Goal: Task Accomplishment & Management: Manage account settings

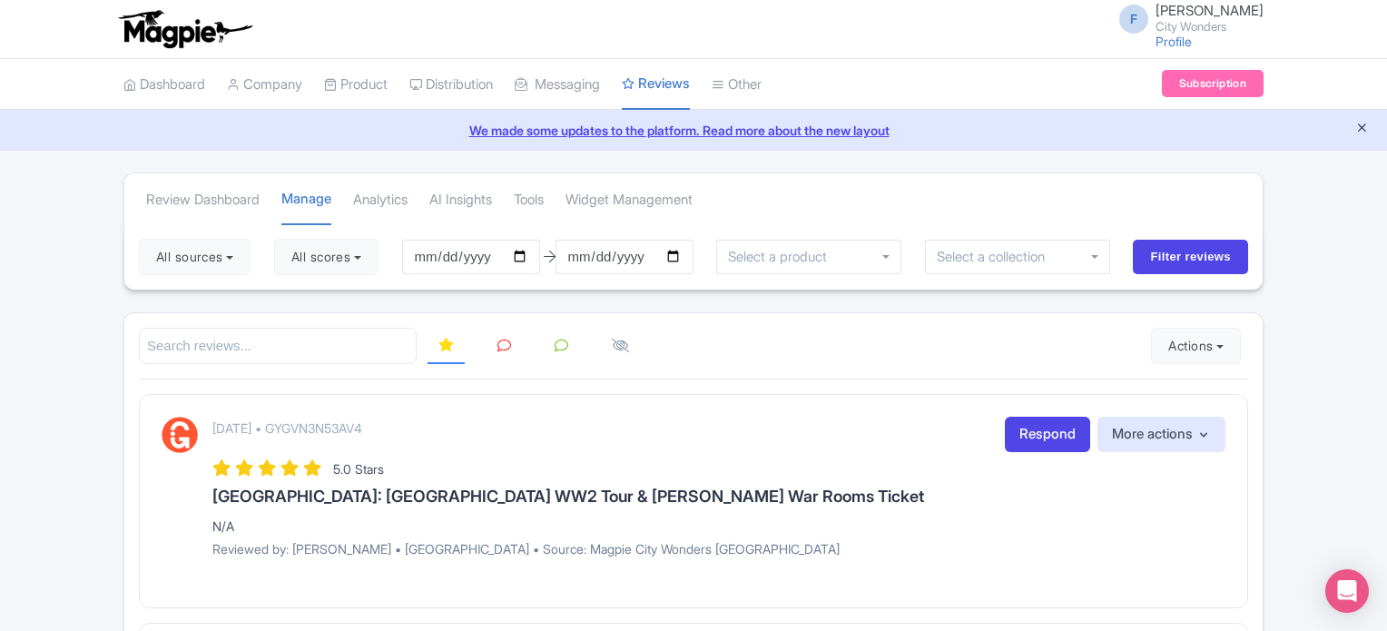
click at [1358, 123] on icon "Close announcement" at bounding box center [1362, 128] width 14 height 14
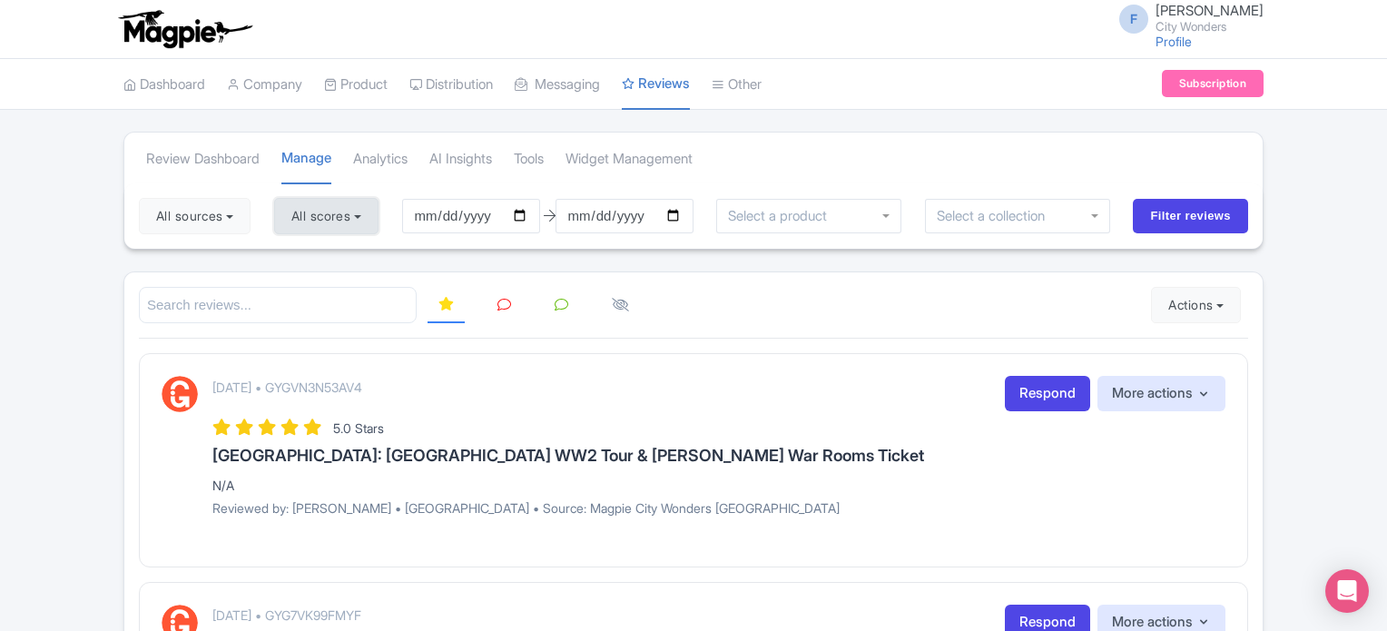
click at [350, 212] on button "All scores" at bounding box center [326, 216] width 104 height 36
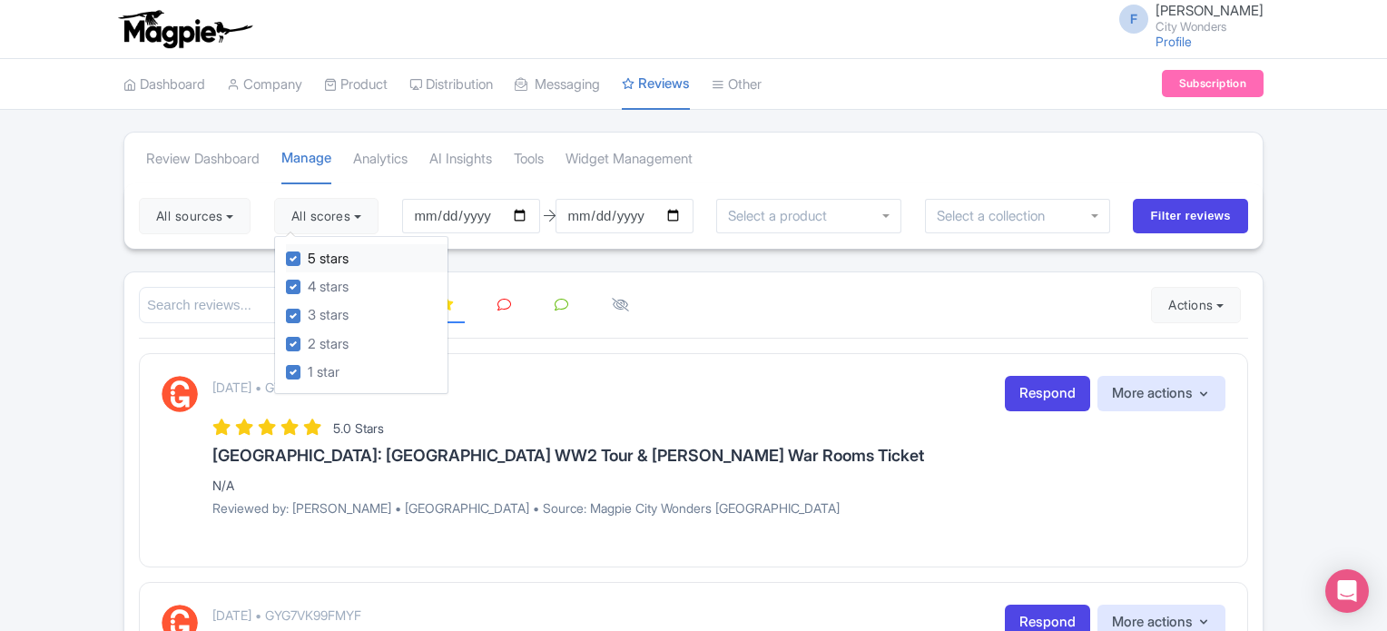
click at [308, 259] on label "5 stars" at bounding box center [328, 259] width 41 height 21
click at [308, 259] on input "5 stars" at bounding box center [314, 254] width 12 height 12
checkbox input "false"
click at [308, 281] on label "4 stars" at bounding box center [328, 287] width 41 height 21
click at [308, 281] on input "4 stars" at bounding box center [314, 282] width 12 height 12
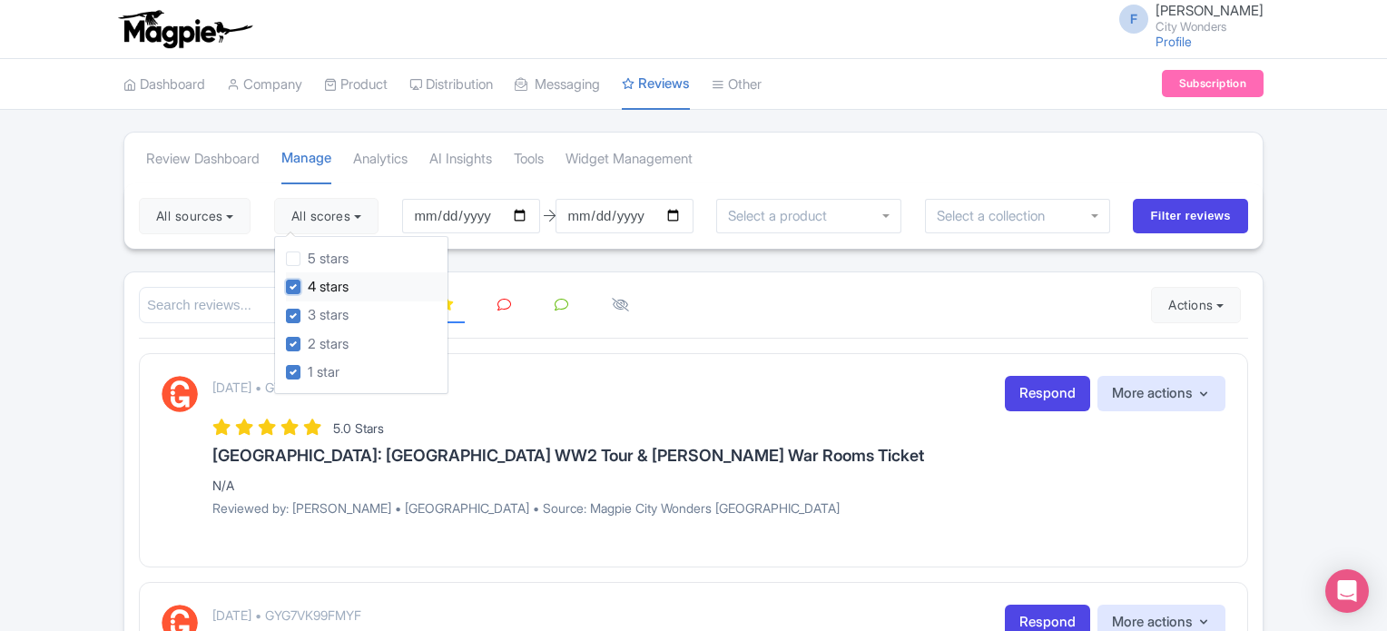
checkbox input "false"
click at [231, 226] on button "All sources" at bounding box center [195, 216] width 112 height 36
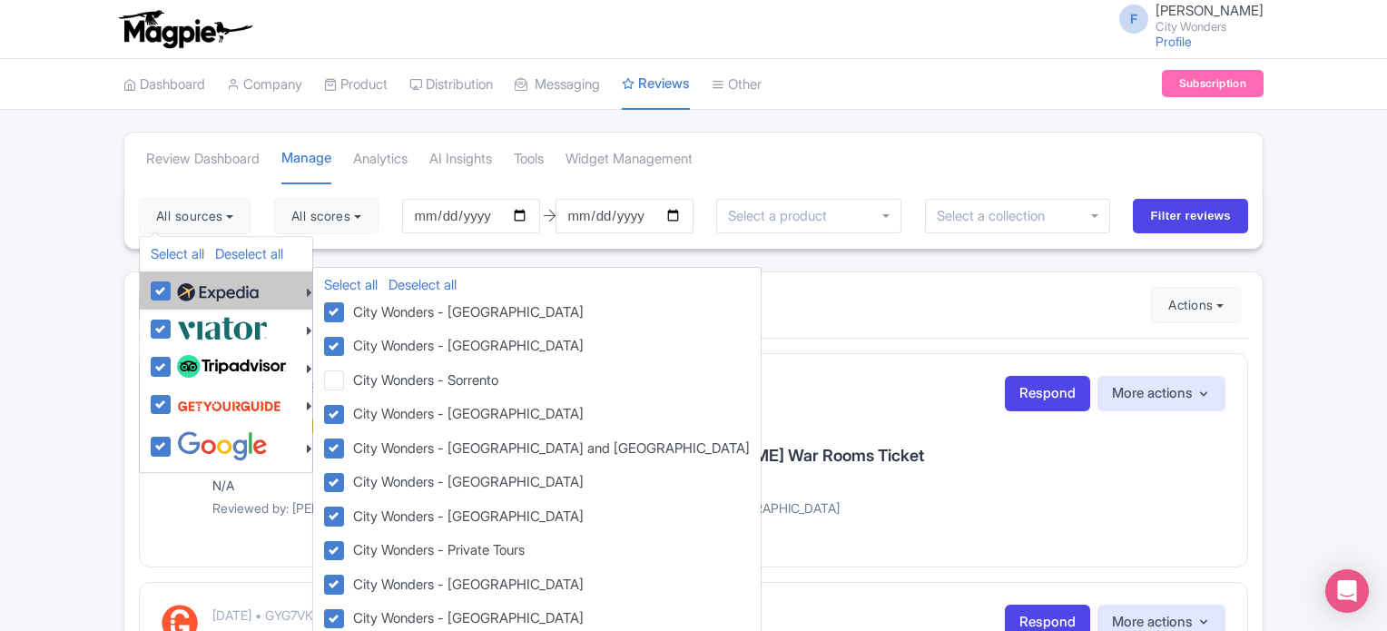
click at [172, 284] on label at bounding box center [215, 290] width 86 height 31
click at [172, 284] on input "checkbox" at bounding box center [178, 281] width 12 height 12
checkbox input "false"
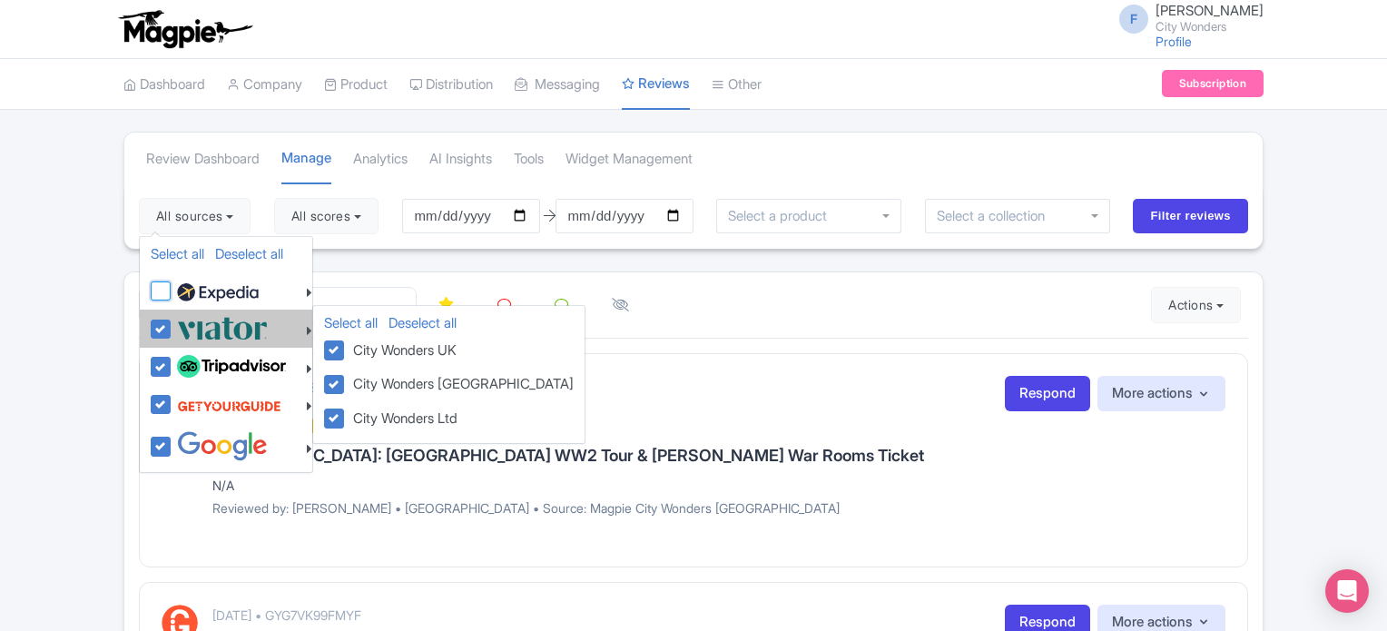
checkbox input "false"
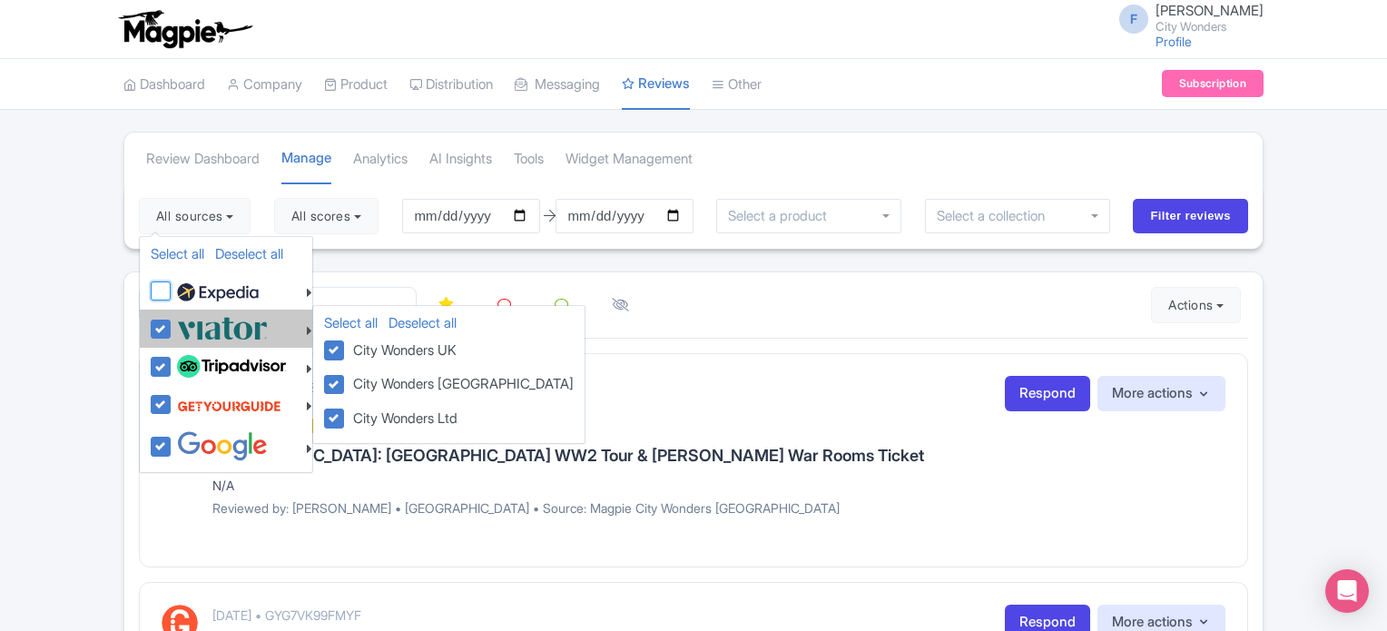
checkbox input "false"
drag, startPoint x: 163, startPoint y: 321, endPoint x: 164, endPoint y: 338, distance: 16.4
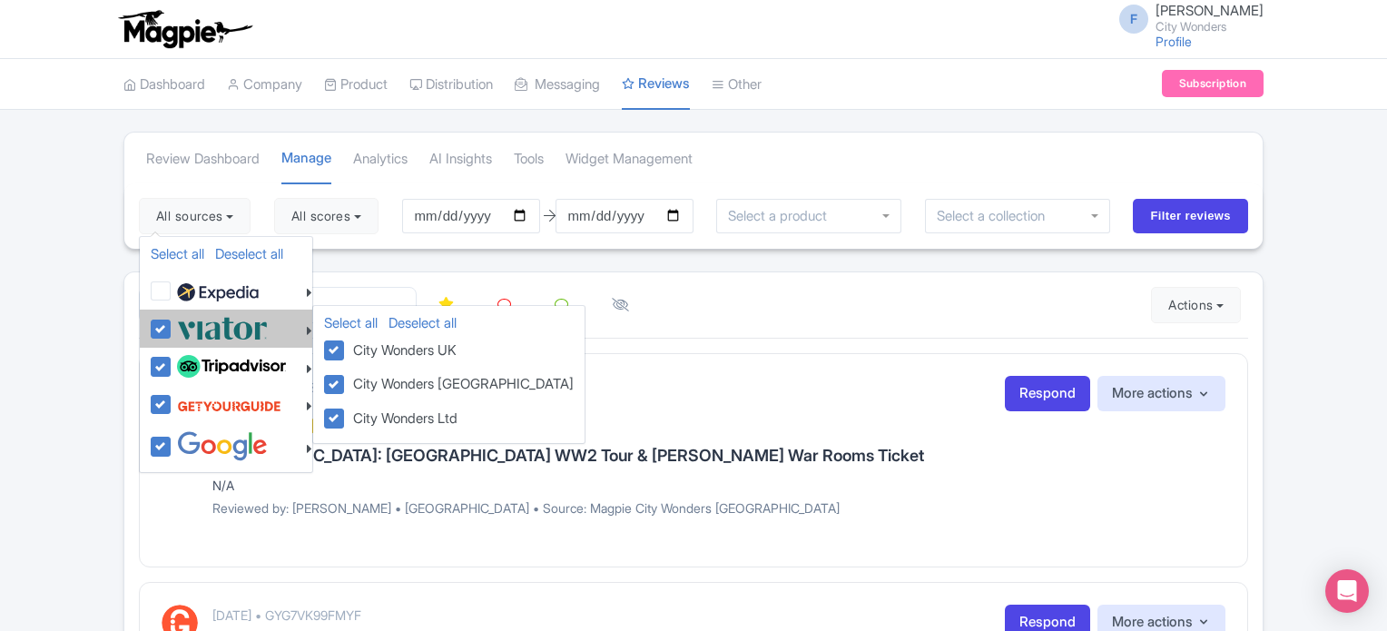
click at [172, 322] on label at bounding box center [219, 328] width 95 height 30
click at [172, 322] on input "checkbox" at bounding box center [178, 319] width 12 height 12
checkbox input "false"
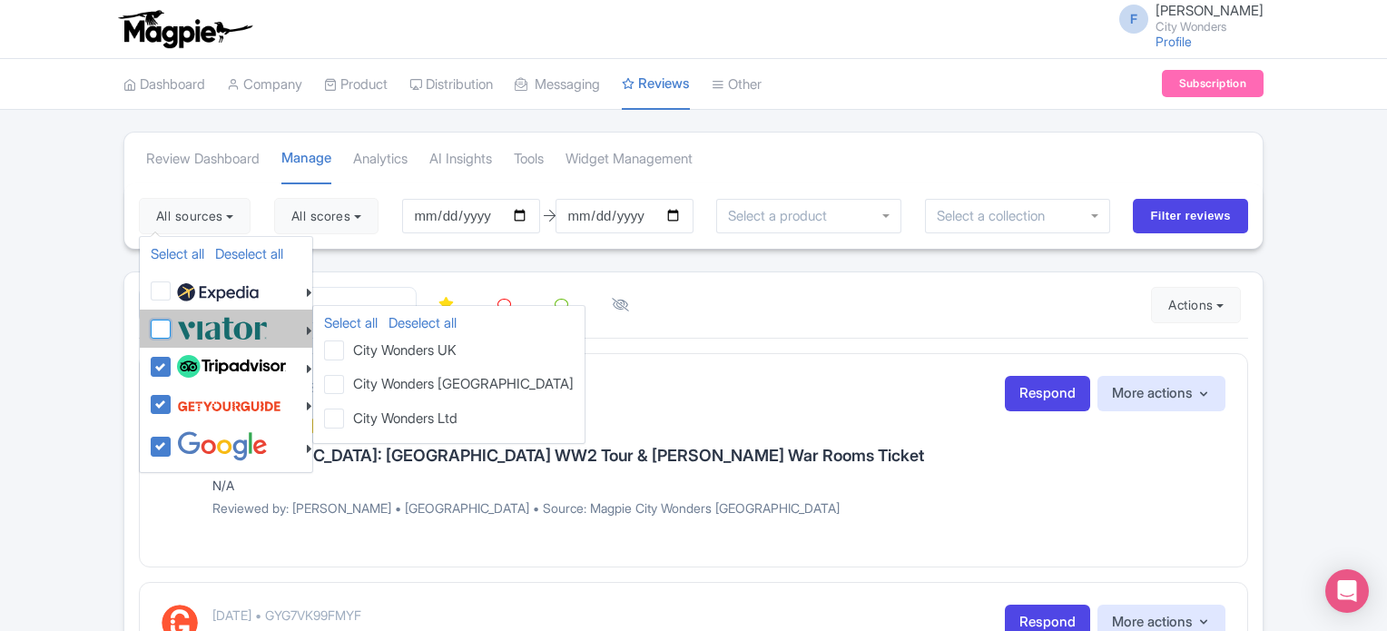
checkbox input "false"
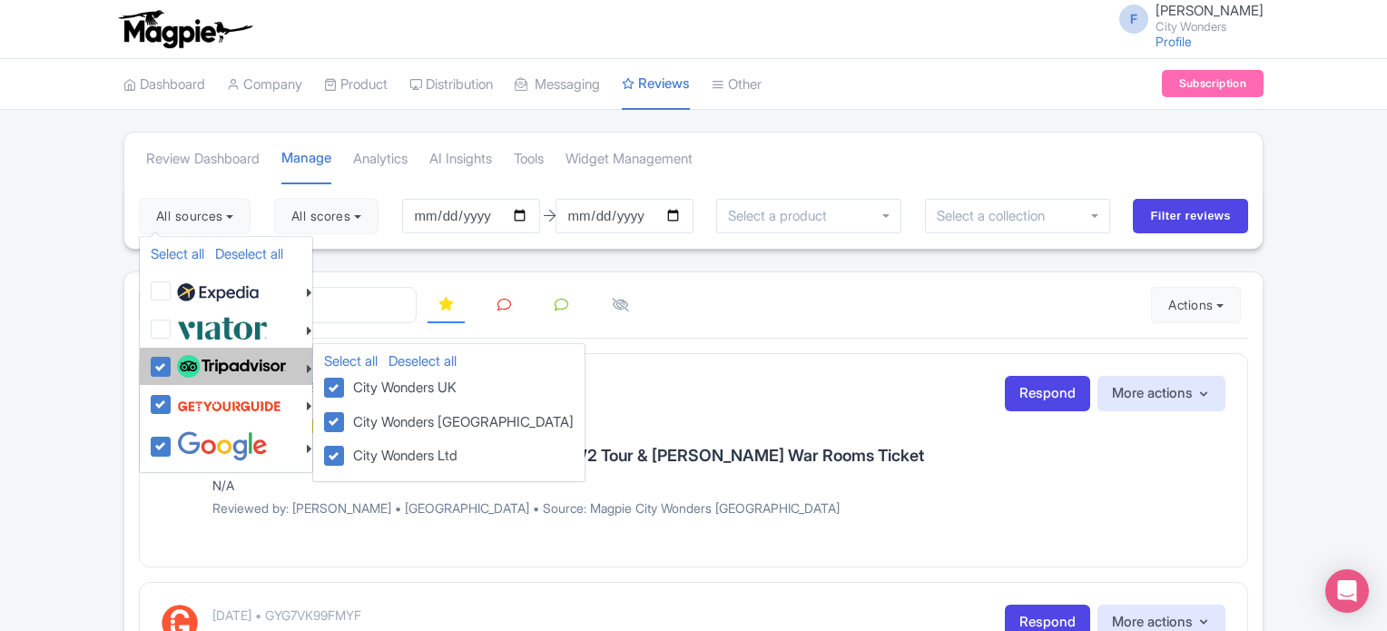
click at [172, 360] on label at bounding box center [228, 366] width 113 height 31
click at [172, 360] on input "checkbox" at bounding box center [178, 357] width 12 height 12
checkbox input "false"
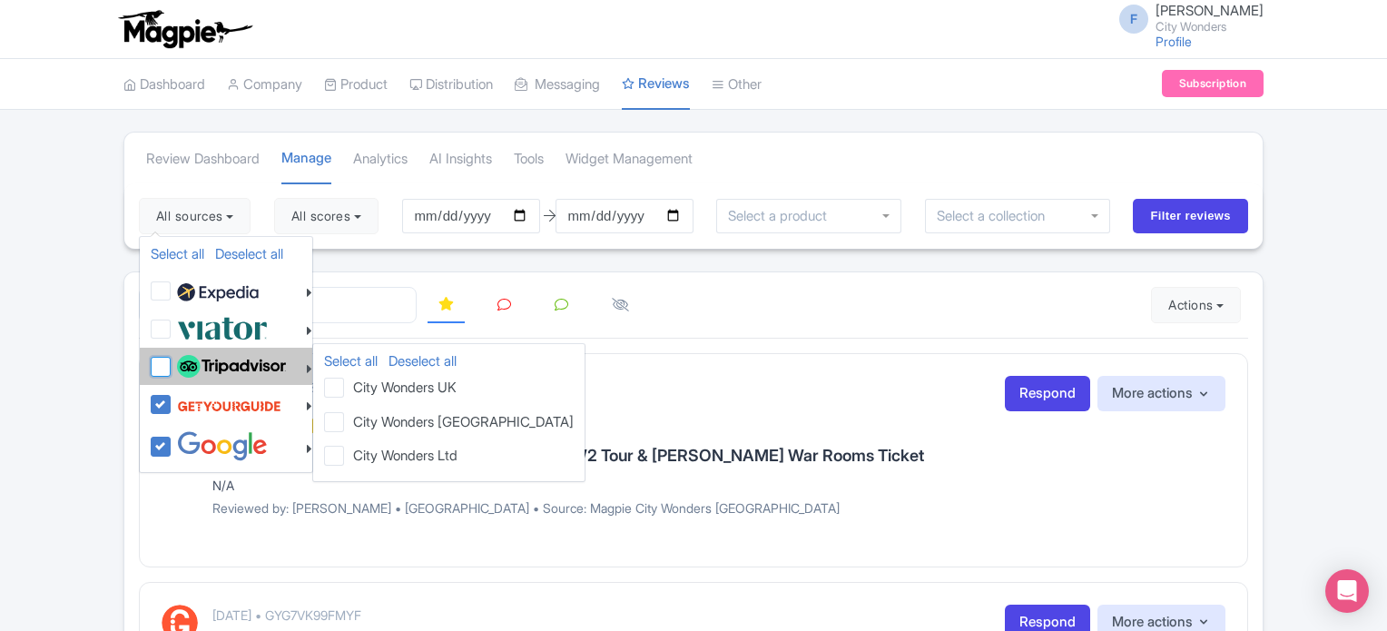
checkbox input "false"
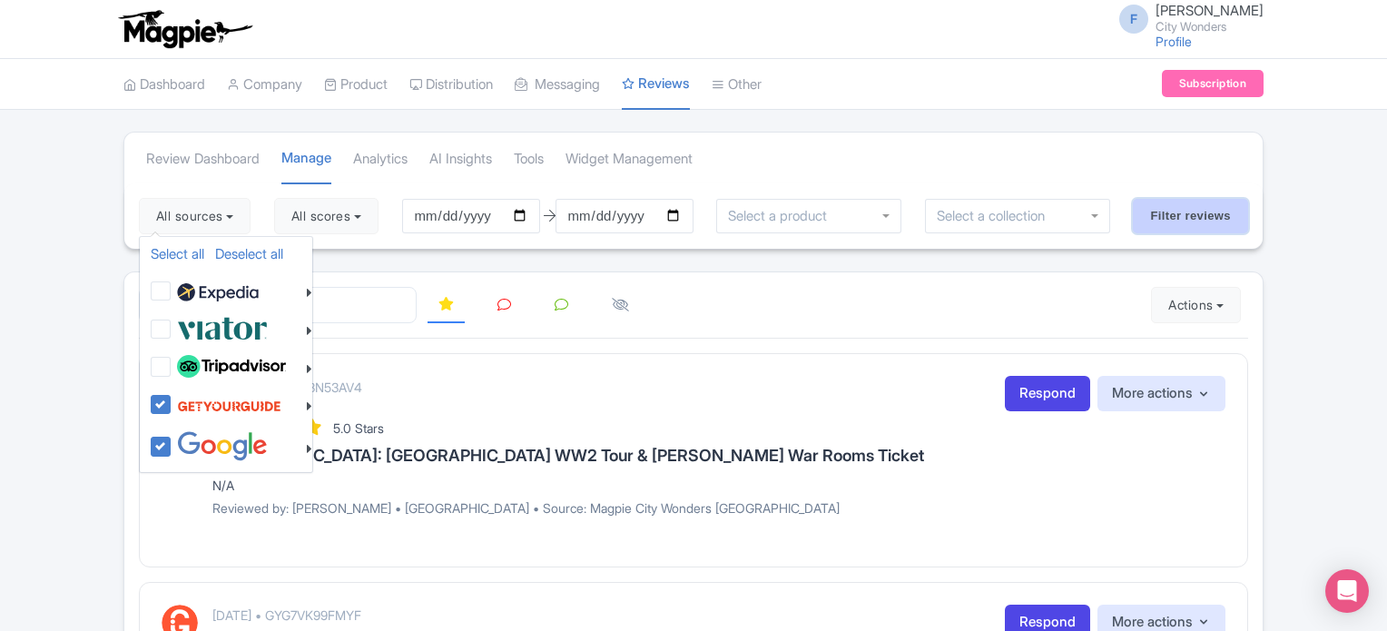
click at [1162, 215] on input "Filter reviews" at bounding box center [1190, 216] width 115 height 34
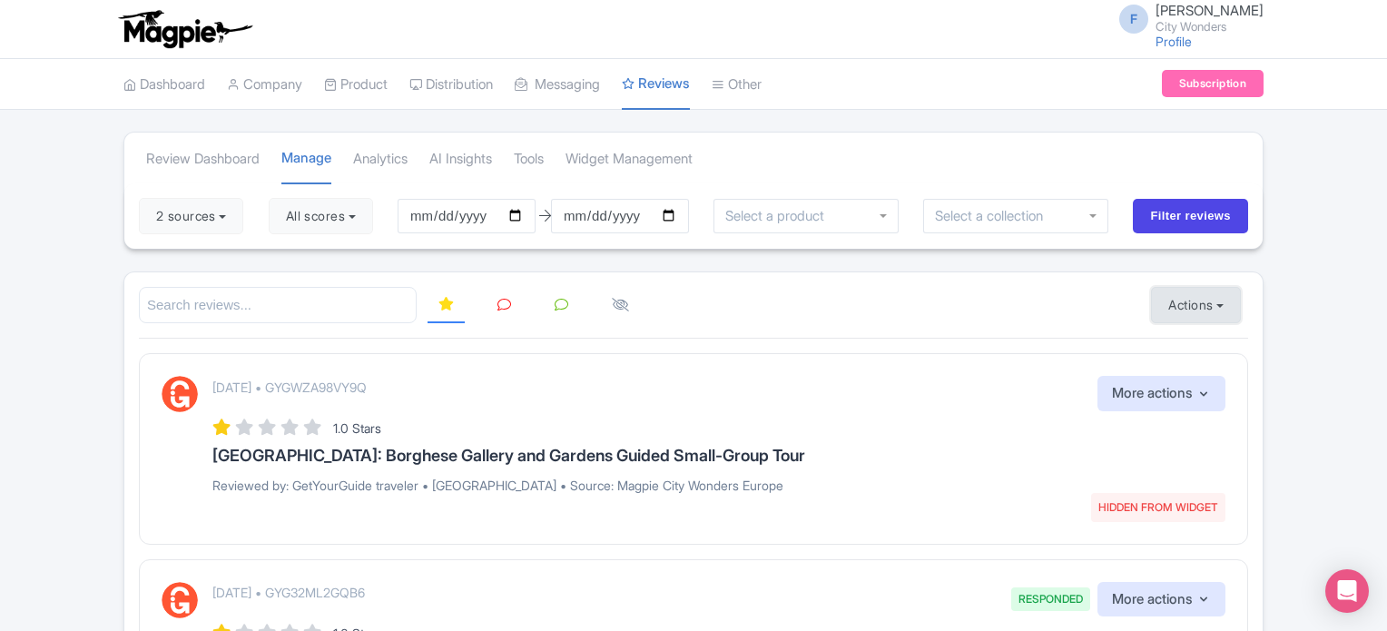
click at [1198, 304] on button "Actions" at bounding box center [1196, 305] width 90 height 36
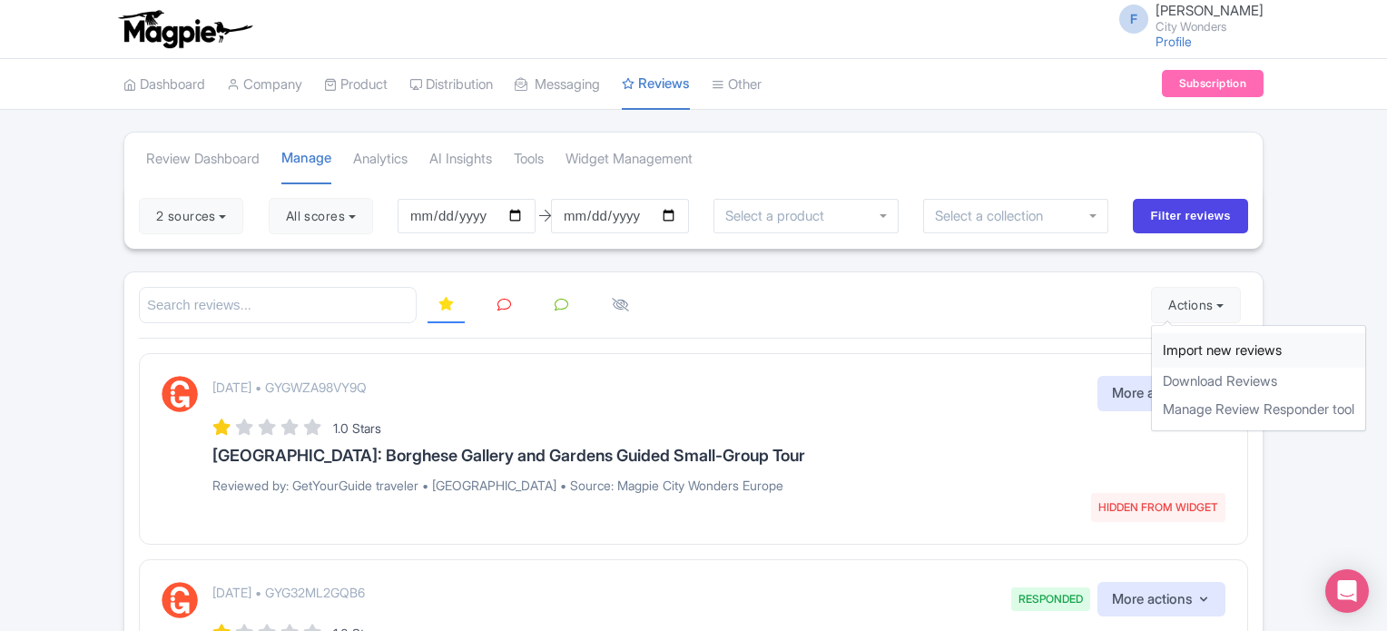
click at [1183, 340] on link "Import new reviews" at bounding box center [1258, 350] width 213 height 35
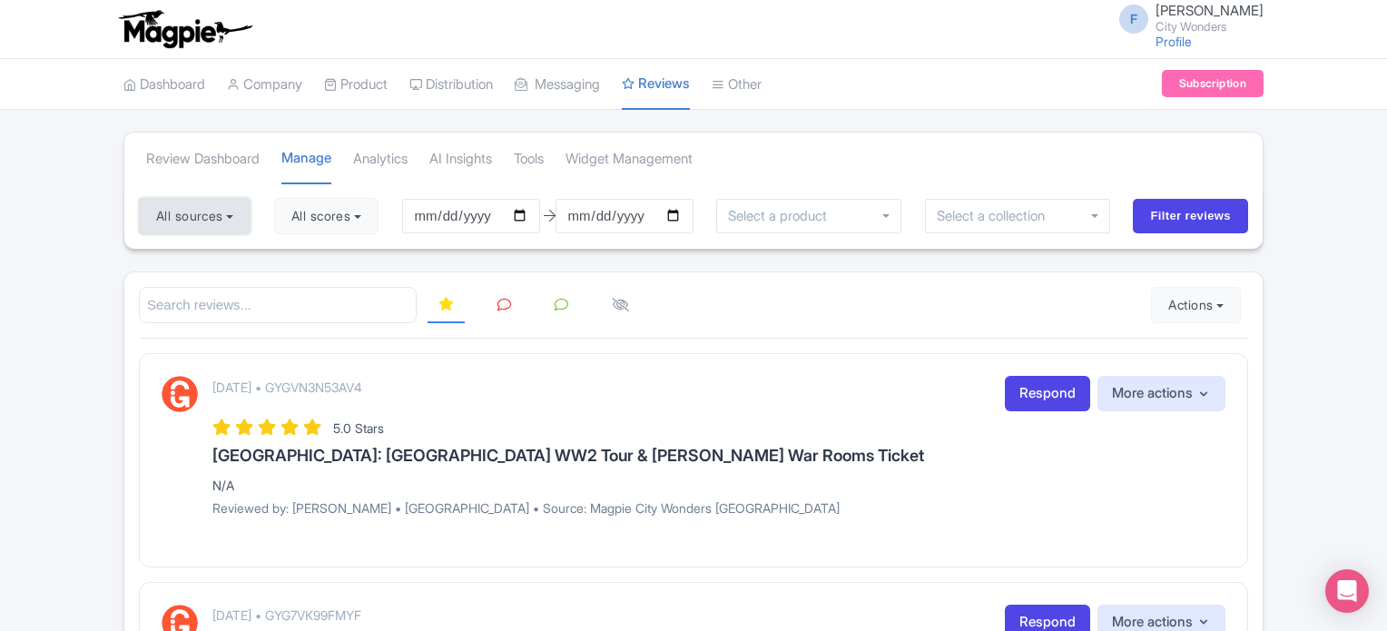
click at [223, 199] on button "All sources" at bounding box center [195, 216] width 112 height 36
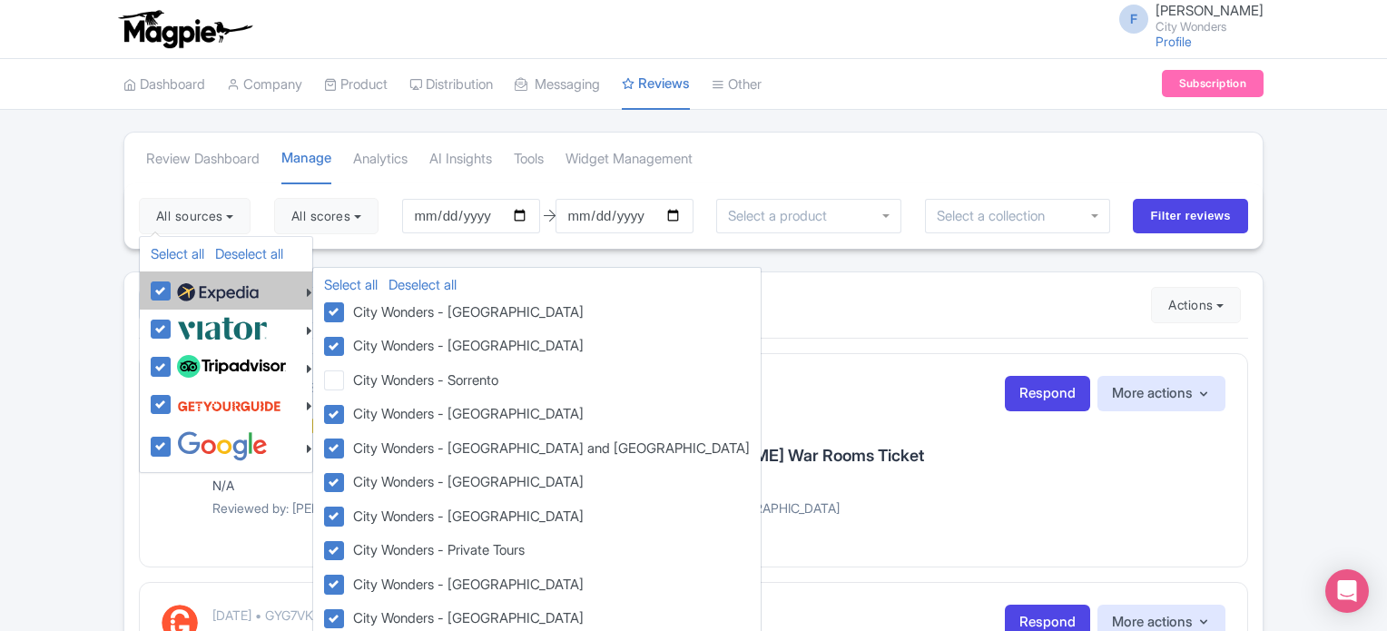
click at [172, 291] on label at bounding box center [215, 290] width 86 height 31
click at [172, 287] on input "checkbox" at bounding box center [178, 281] width 12 height 12
checkbox input "false"
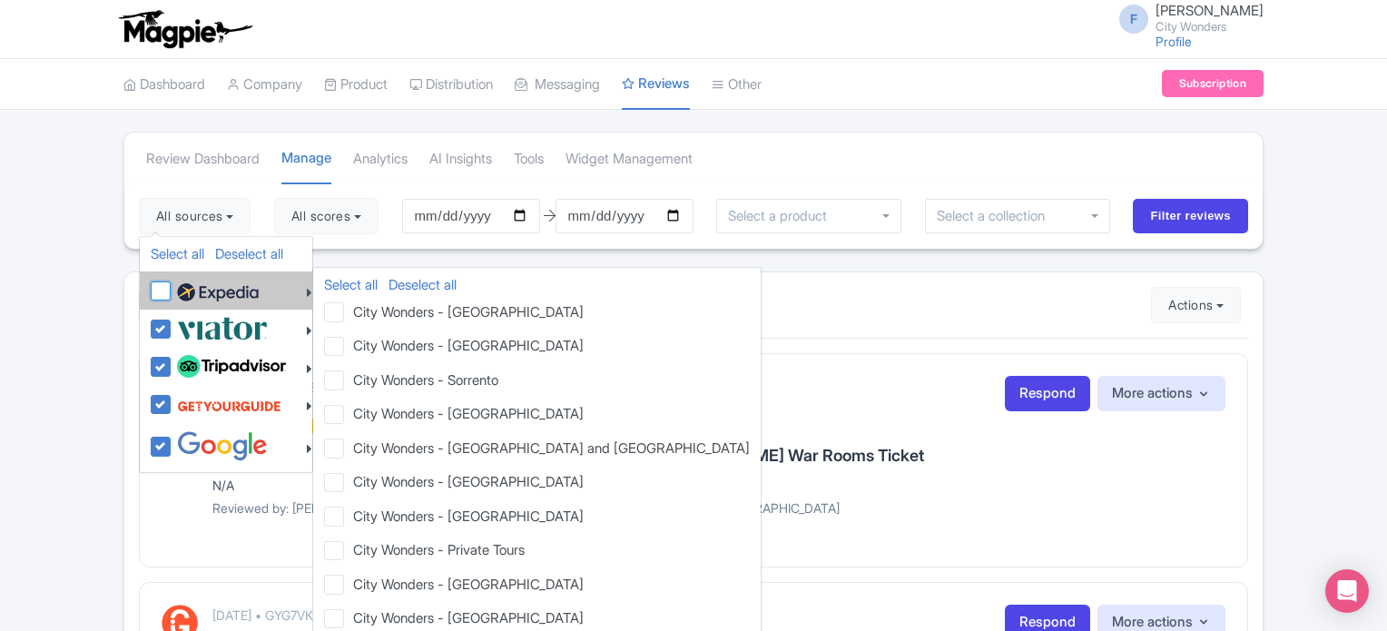
checkbox input "false"
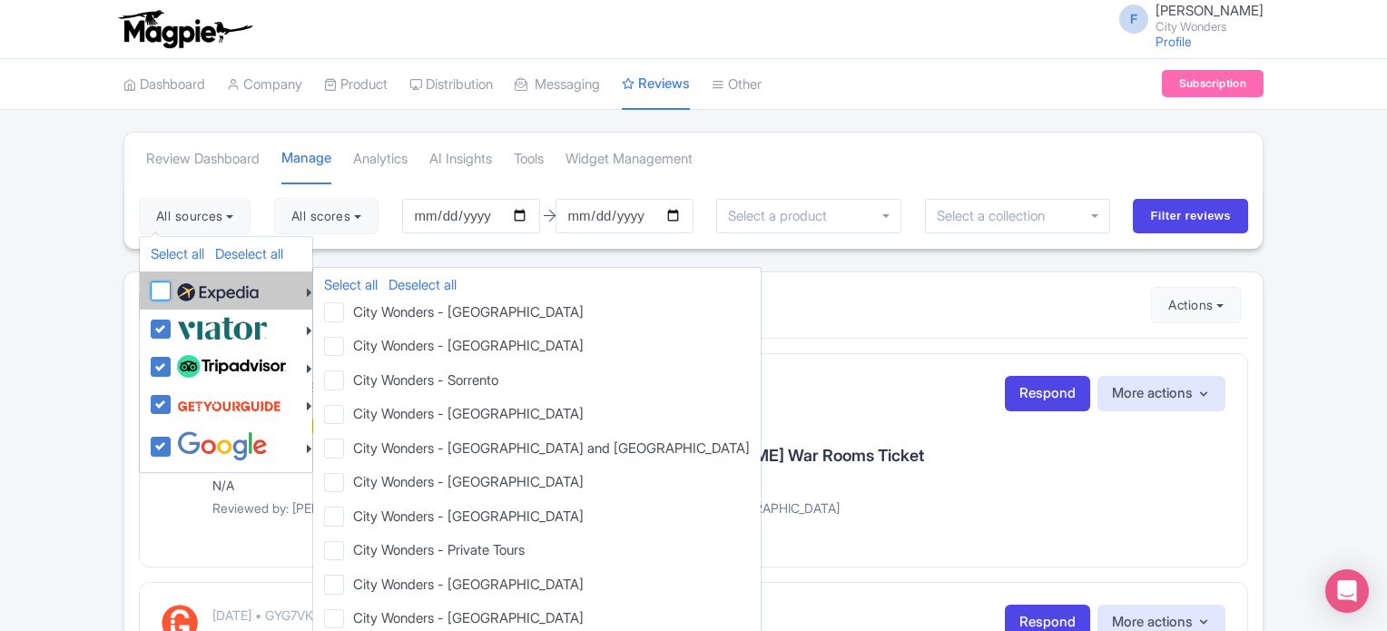
checkbox input "false"
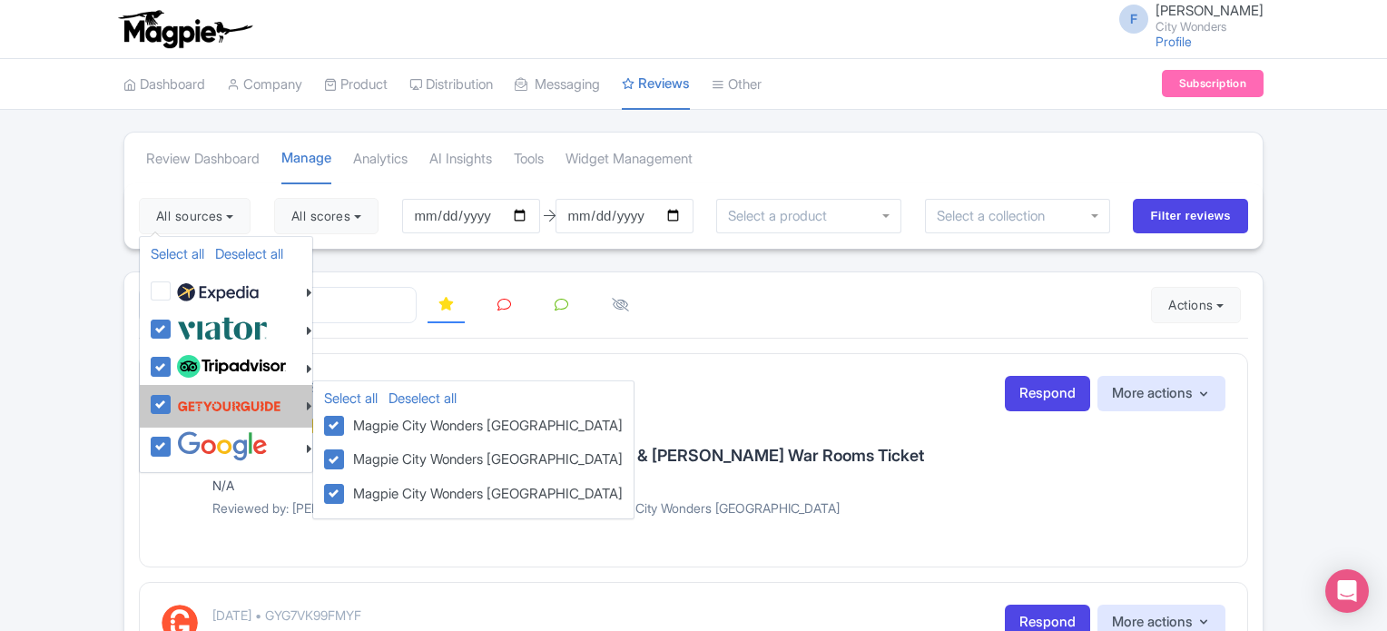
click at [172, 395] on label at bounding box center [226, 406] width 109 height 34
click at [172, 395] on input "checkbox" at bounding box center [178, 395] width 12 height 12
checkbox input "false"
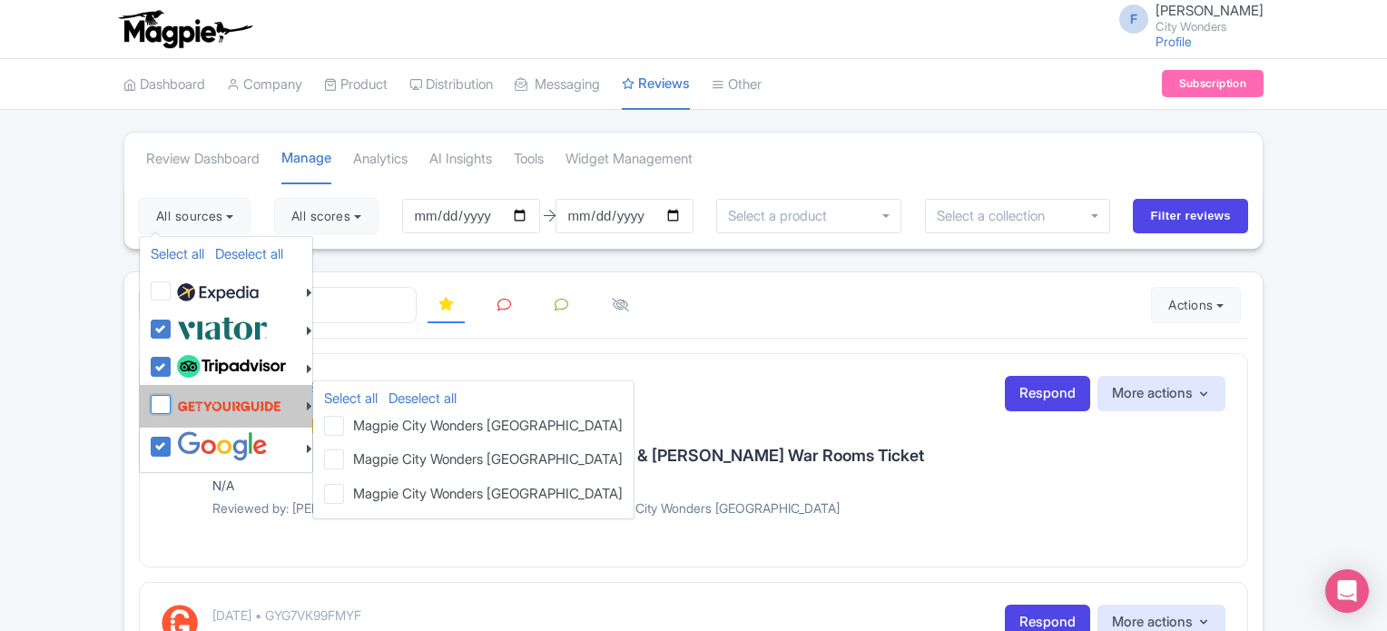
checkbox input "false"
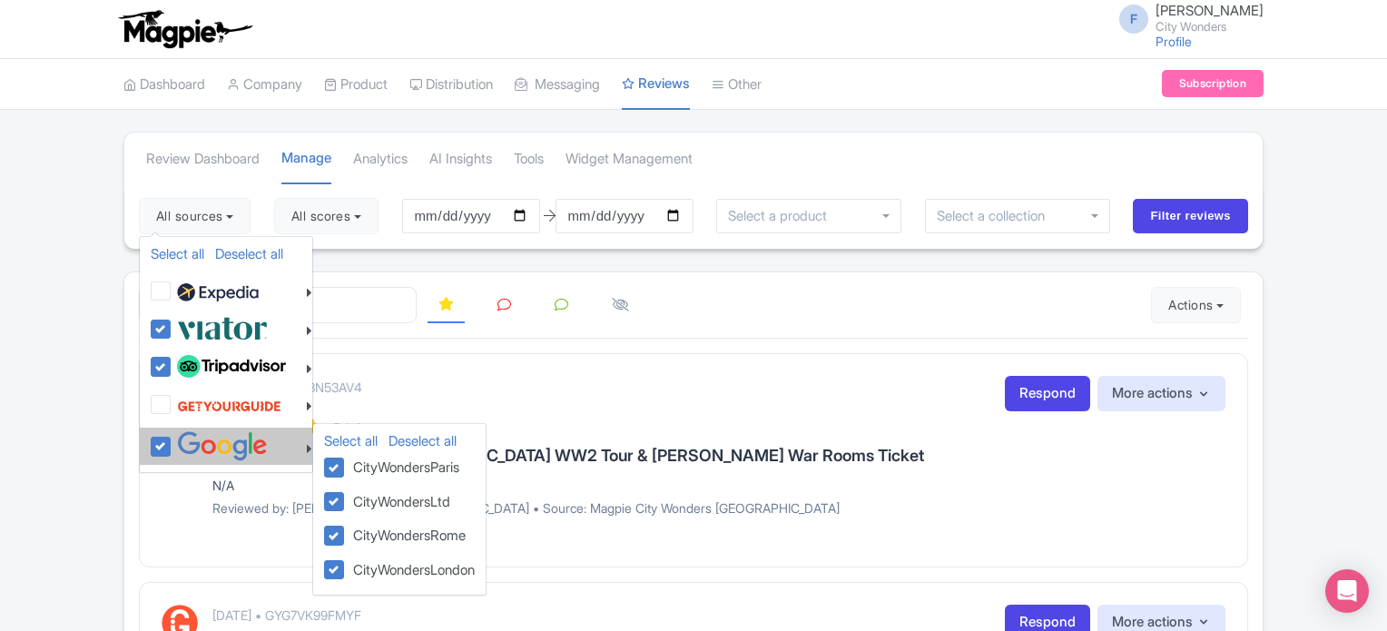
drag, startPoint x: 158, startPoint y: 437, endPoint x: 168, endPoint y: 433, distance: 10.6
click at [172, 437] on label at bounding box center [219, 446] width 95 height 30
click at [172, 437] on input "checkbox" at bounding box center [178, 437] width 12 height 12
checkbox input "false"
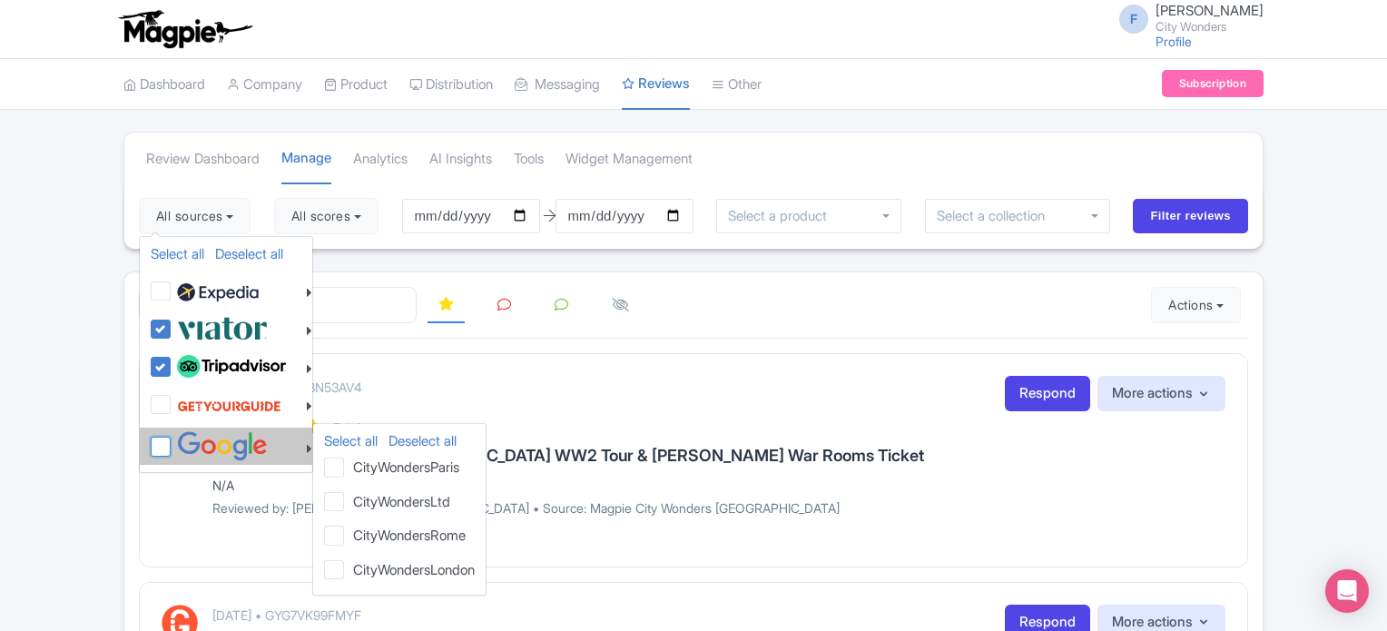
checkbox input "false"
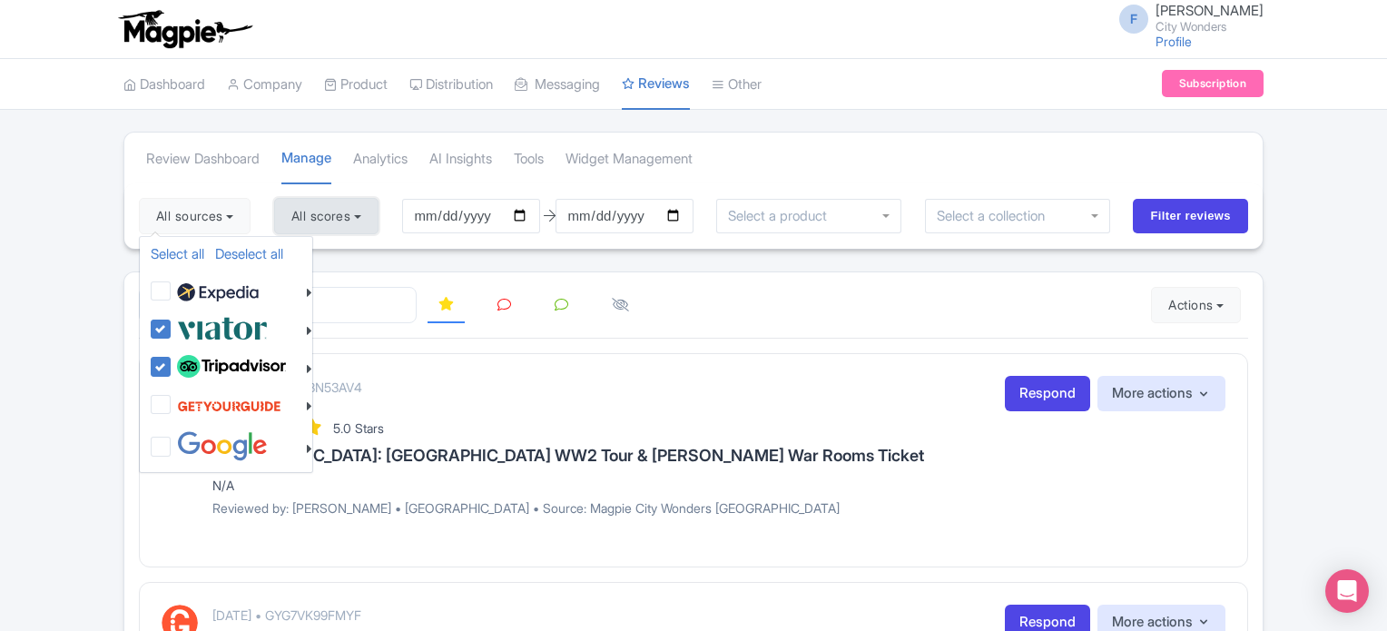
click at [360, 221] on button "All scores" at bounding box center [326, 216] width 104 height 36
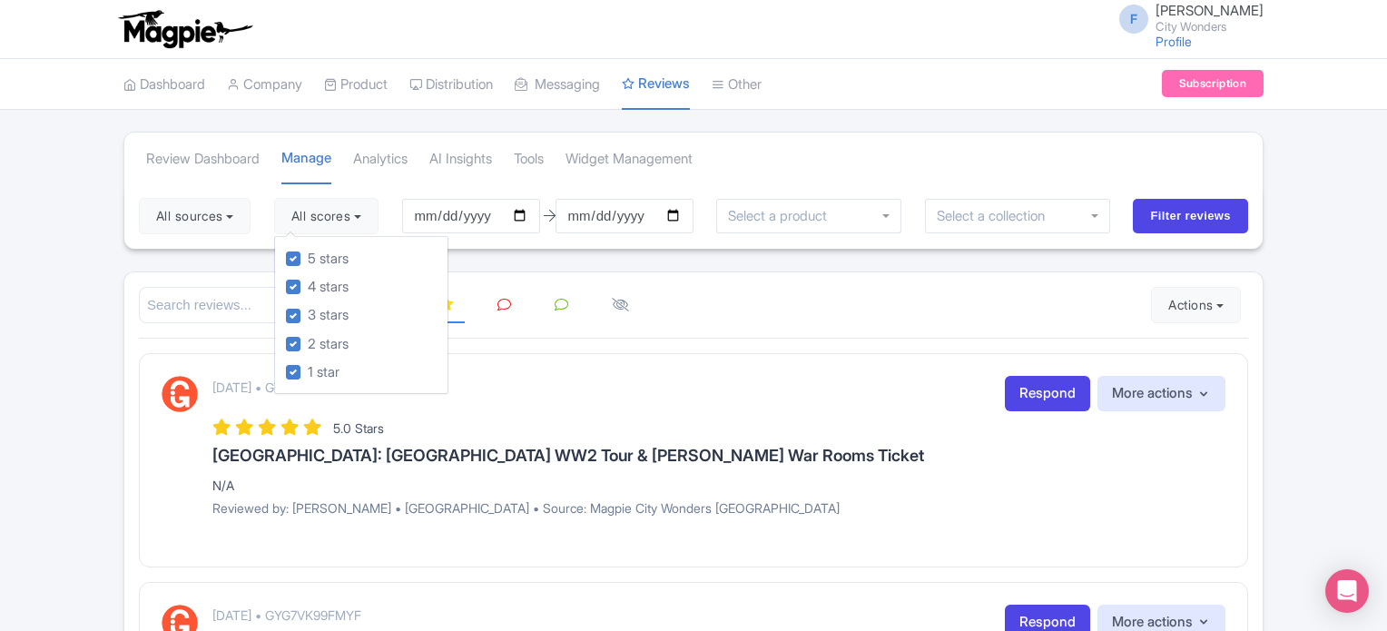
click at [288, 261] on div "5 stars 4 stars 3 stars 2 stars 1 star" at bounding box center [361, 315] width 174 height 159
click at [308, 257] on label "5 stars" at bounding box center [328, 259] width 41 height 21
click at [308, 257] on input "5 stars" at bounding box center [314, 254] width 12 height 12
checkbox input "false"
click at [308, 289] on label "4 stars" at bounding box center [328, 287] width 41 height 21
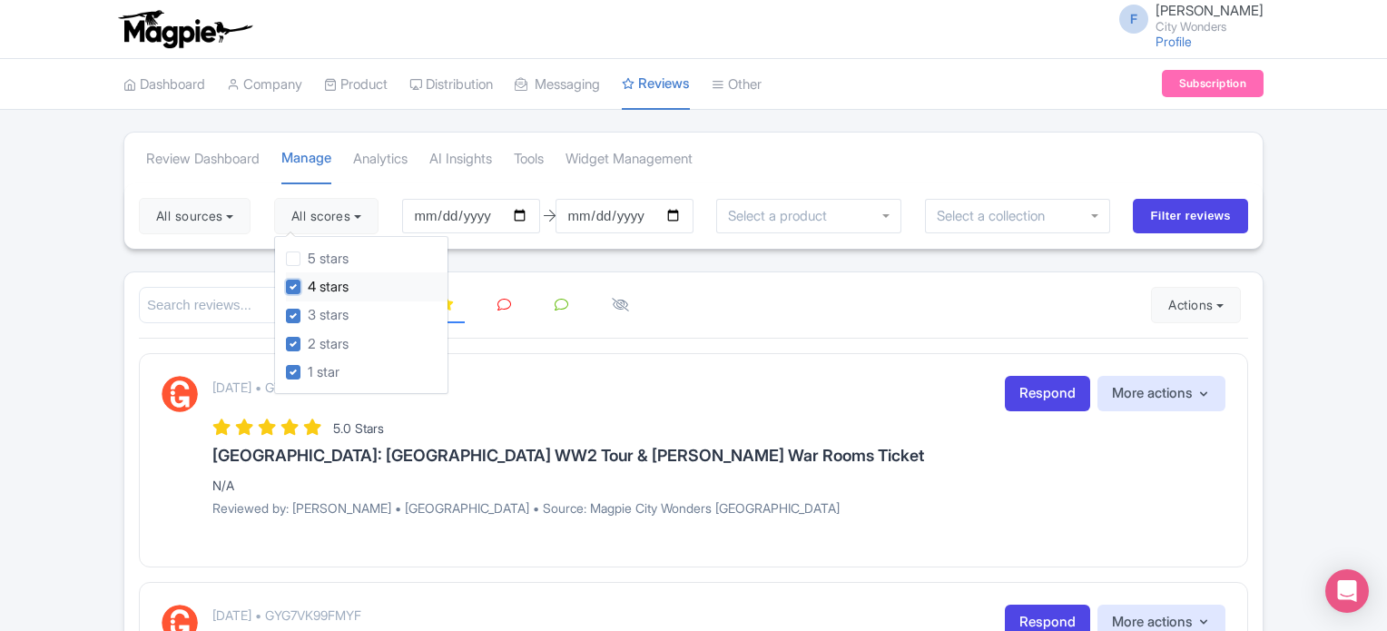
click at [308, 288] on input "4 stars" at bounding box center [314, 282] width 12 height 12
checkbox input "false"
click at [1183, 213] on input "Filter reviews" at bounding box center [1190, 216] width 115 height 34
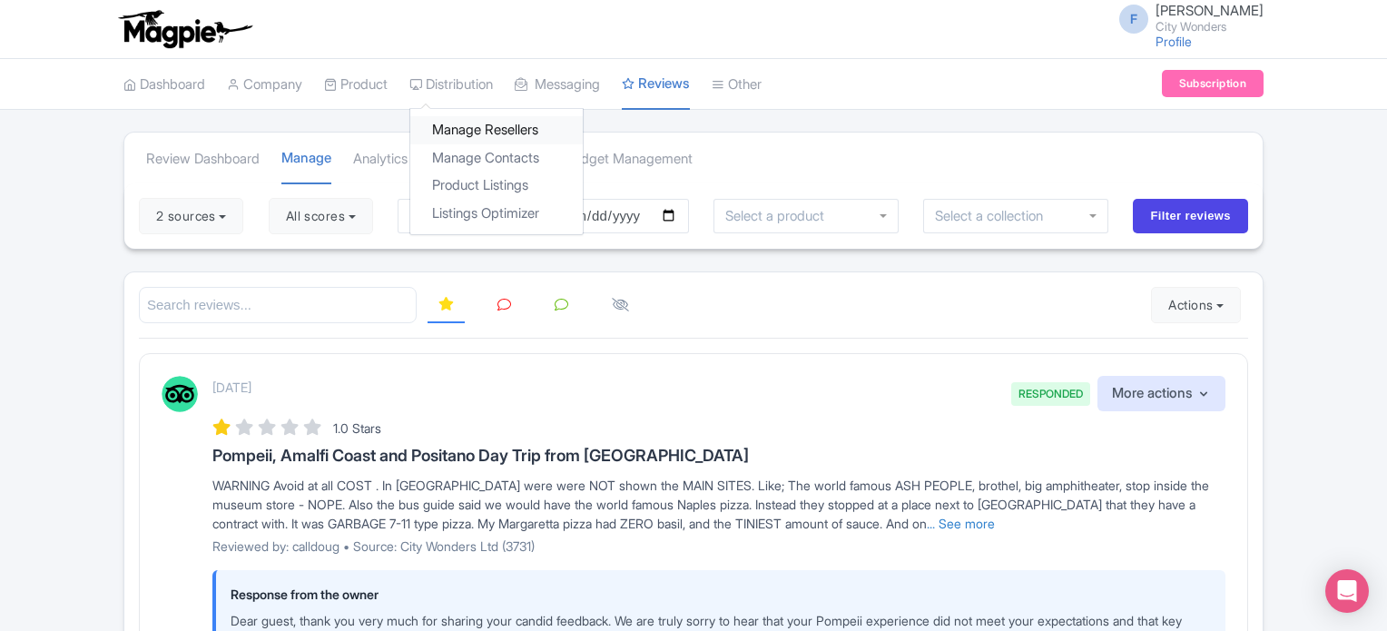
click at [472, 134] on link "Manage Resellers" at bounding box center [496, 130] width 172 height 28
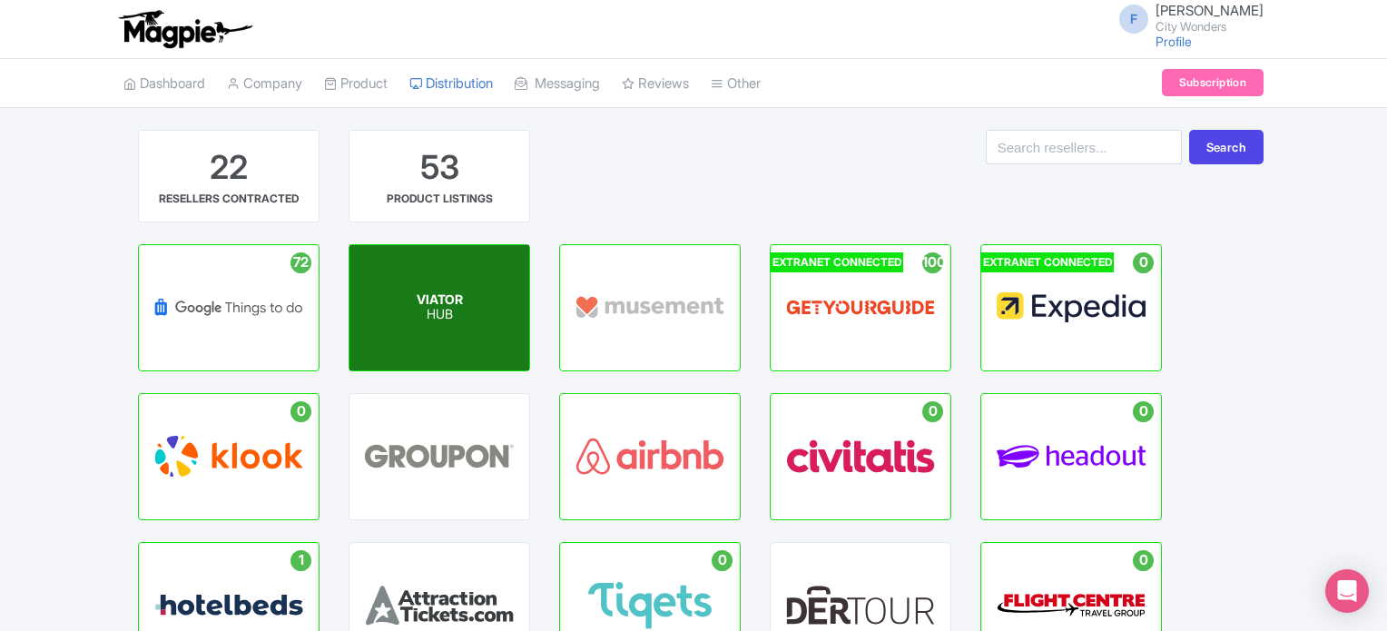
click at [467, 306] on div "VIATOR HUB" at bounding box center [440, 307] width 180 height 125
click at [441, 319] on p "HUB" at bounding box center [440, 315] width 46 height 15
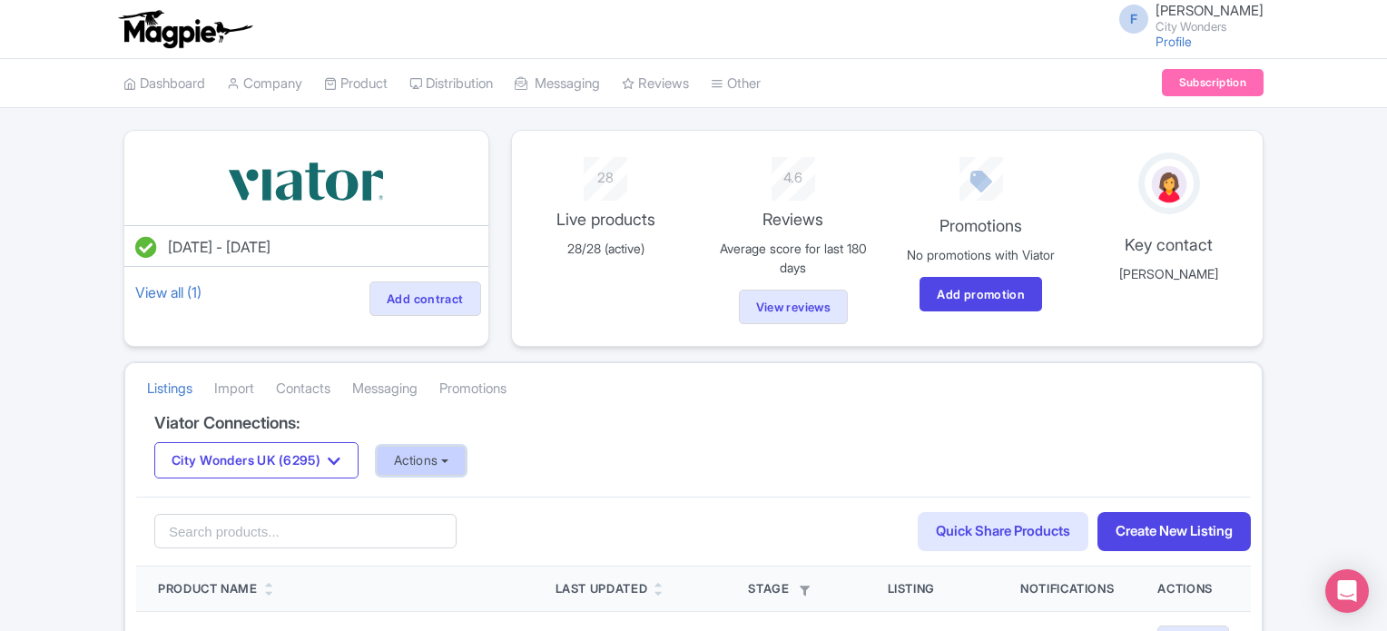
click at [436, 462] on button "Actions" at bounding box center [422, 461] width 90 height 30
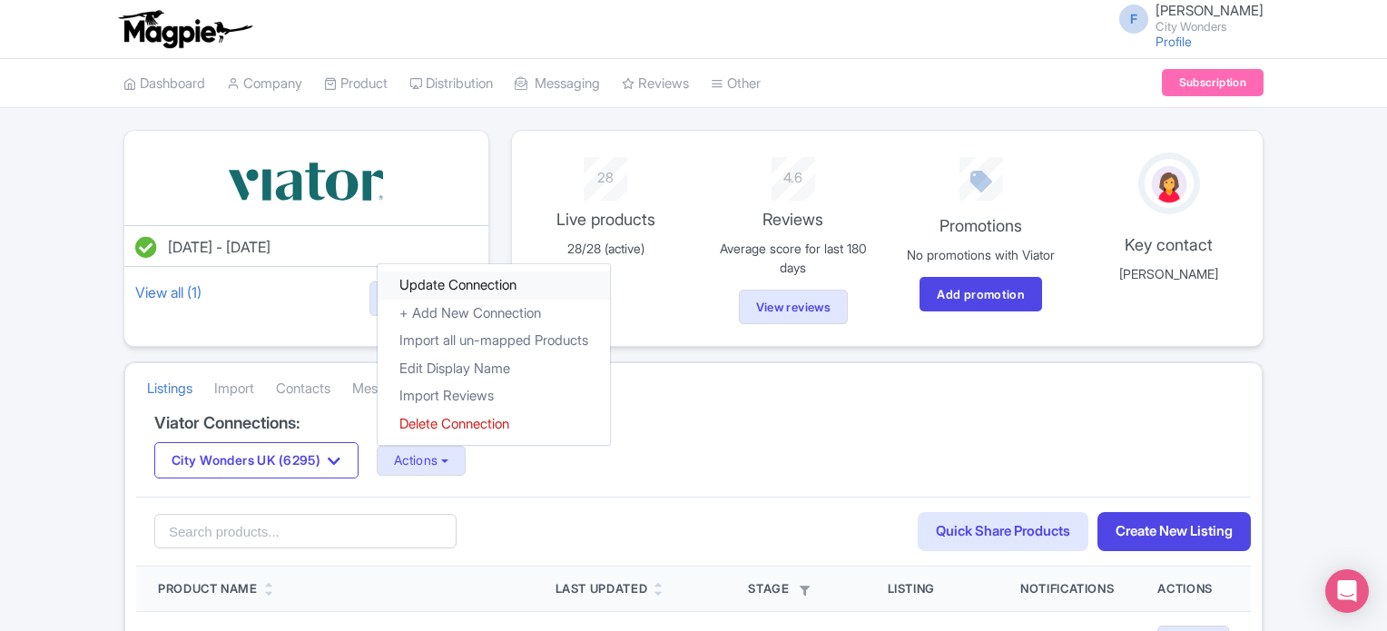
click at [478, 287] on link "Update Connection" at bounding box center [494, 285] width 232 height 28
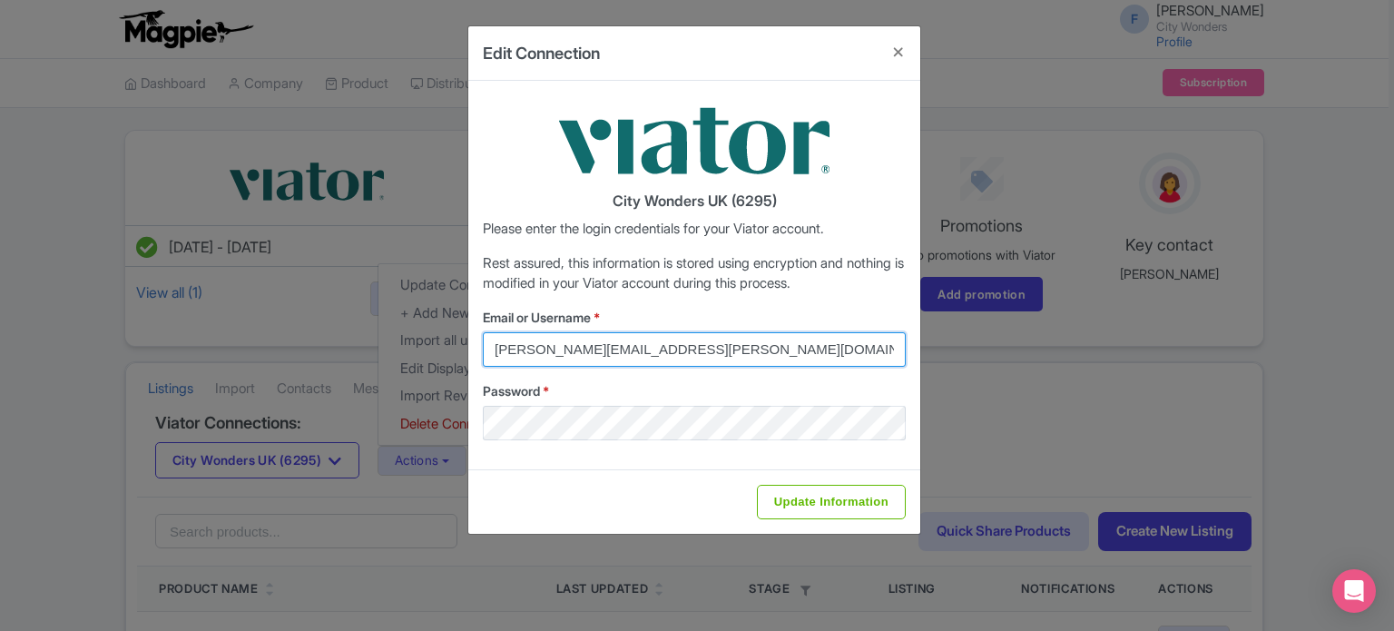
click at [721, 353] on input "[PERSON_NAME][EMAIL_ADDRESS][PERSON_NAME][DOMAIN_NAME]" at bounding box center [694, 349] width 423 height 34
drag, startPoint x: 705, startPoint y: 352, endPoint x: 437, endPoint y: 357, distance: 267.9
click at [437, 357] on div "Edit Connection City Wonders UK (6295) Please enter the login credentials for y…" at bounding box center [697, 315] width 1394 height 631
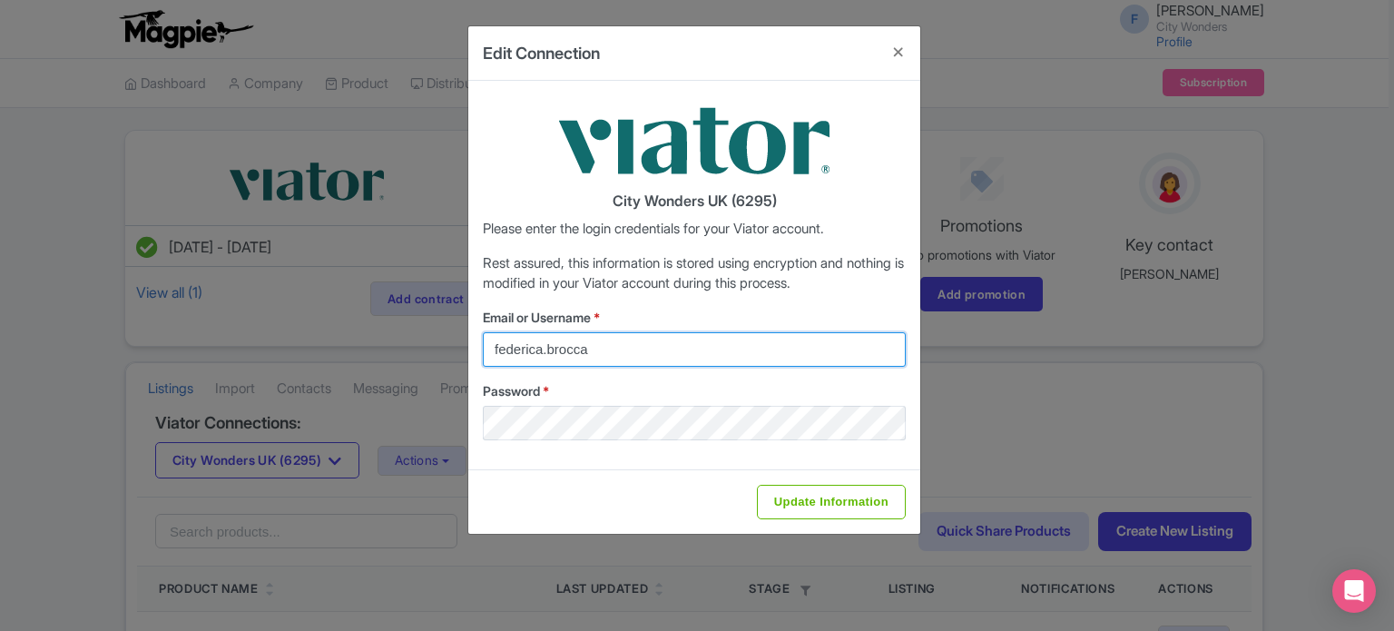
type input "federica.brocca@citywonders.com"
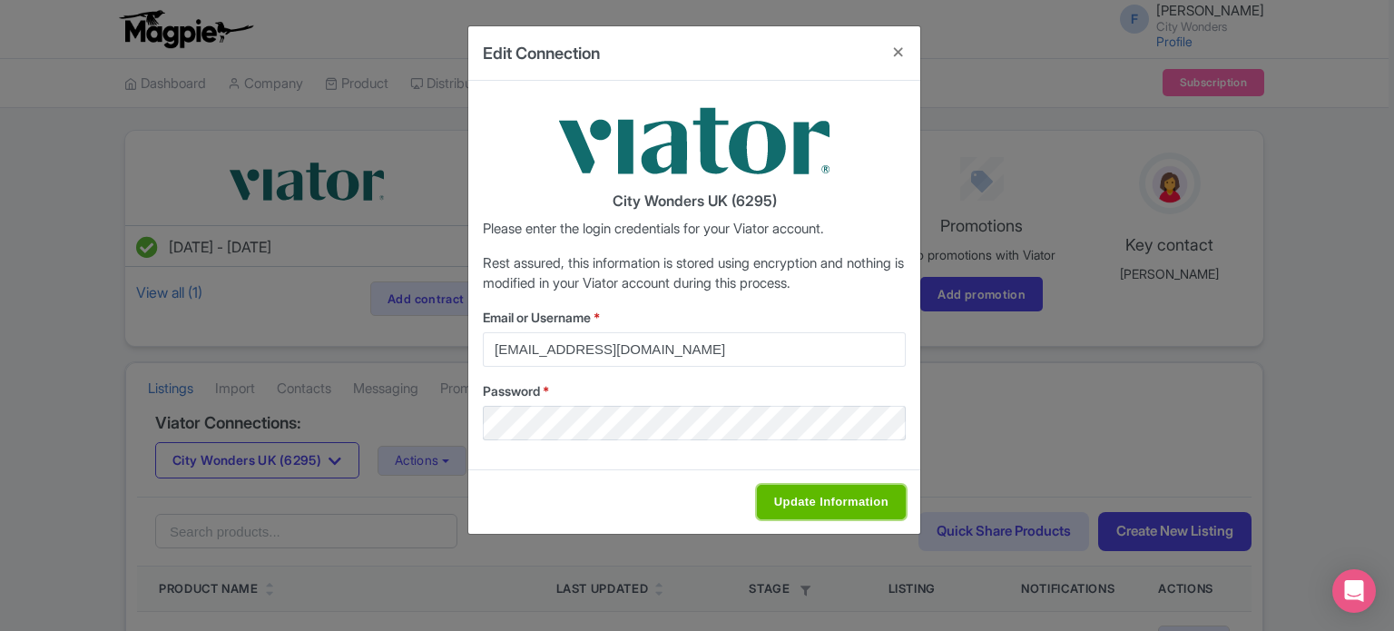
click at [845, 504] on input "Update Information" at bounding box center [831, 502] width 149 height 34
type input "Saving..."
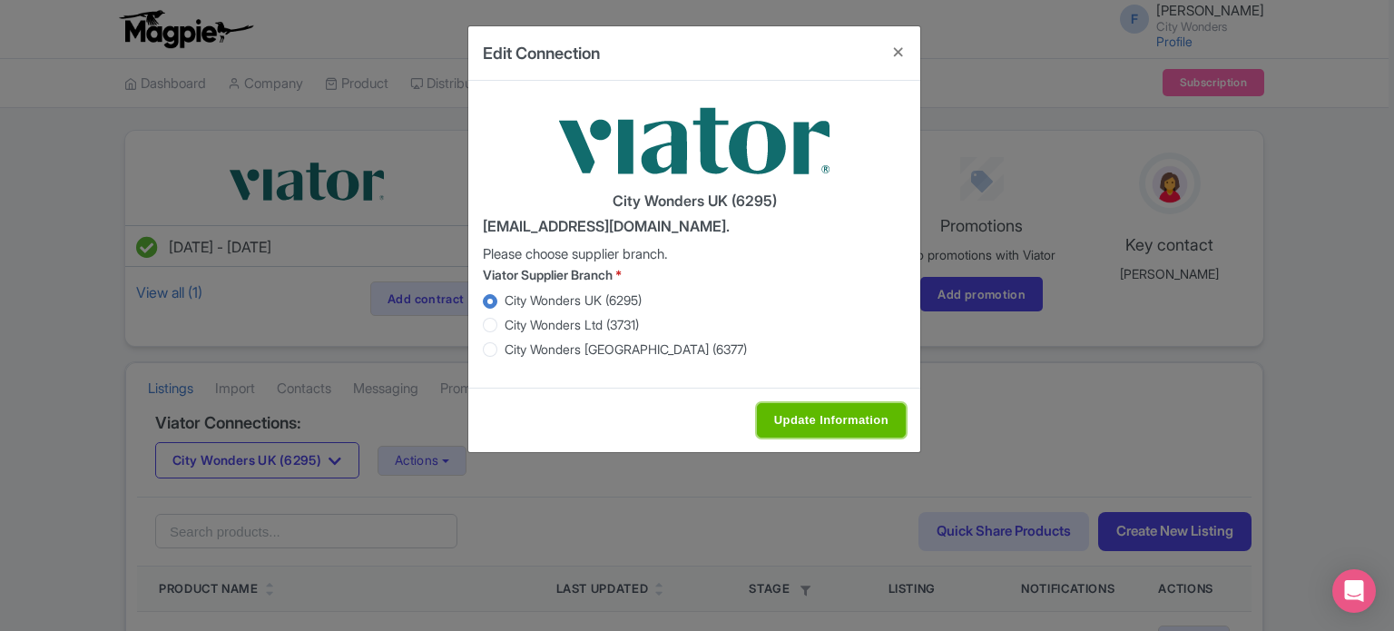
click at [830, 422] on input "Update Information" at bounding box center [831, 420] width 149 height 34
type input "Saving..."
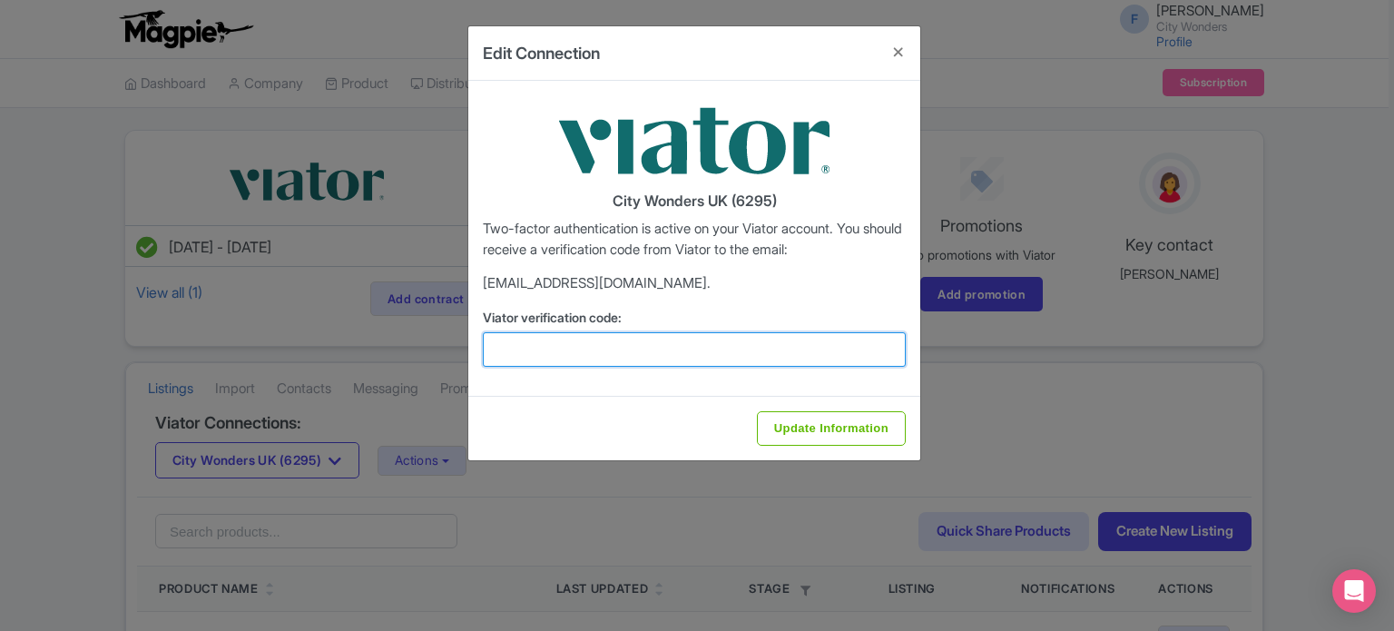
click at [691, 351] on input "Viator verification code:" at bounding box center [694, 349] width 423 height 34
click at [534, 356] on input "Viator verification code:" at bounding box center [694, 349] width 423 height 34
paste input "457148"
type input "457148"
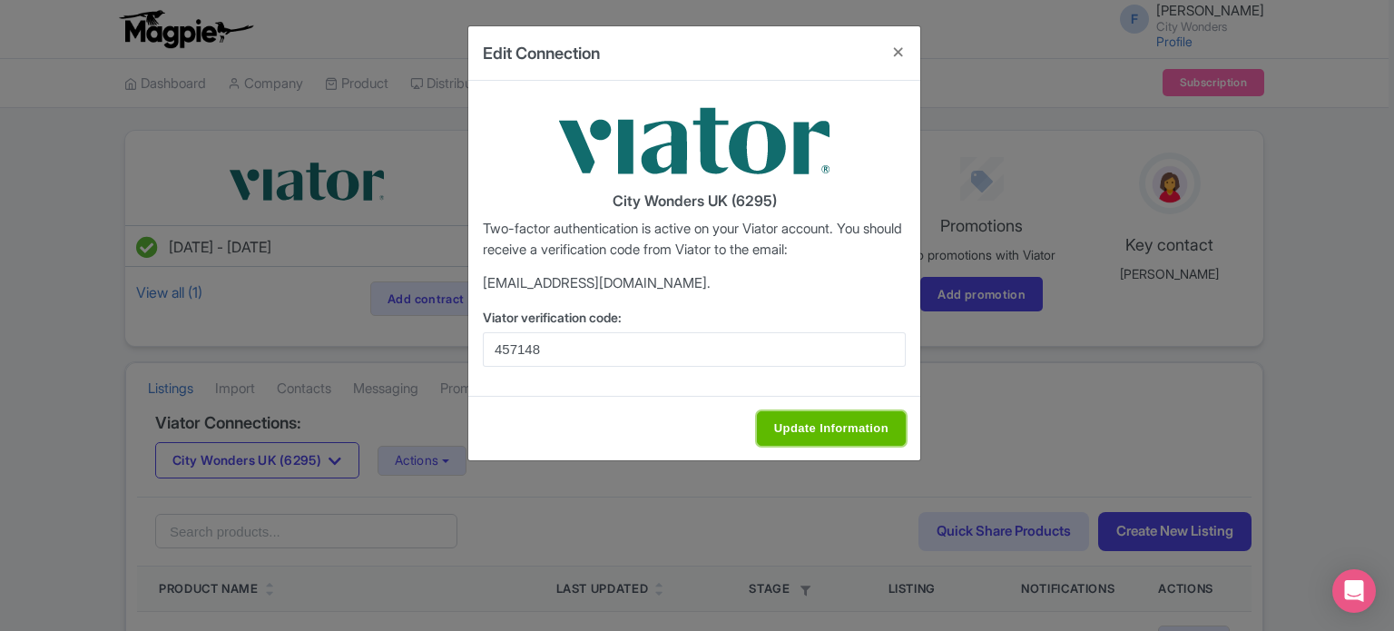
click at [840, 417] on input "Update Information" at bounding box center [831, 428] width 149 height 34
type input "Update Information"
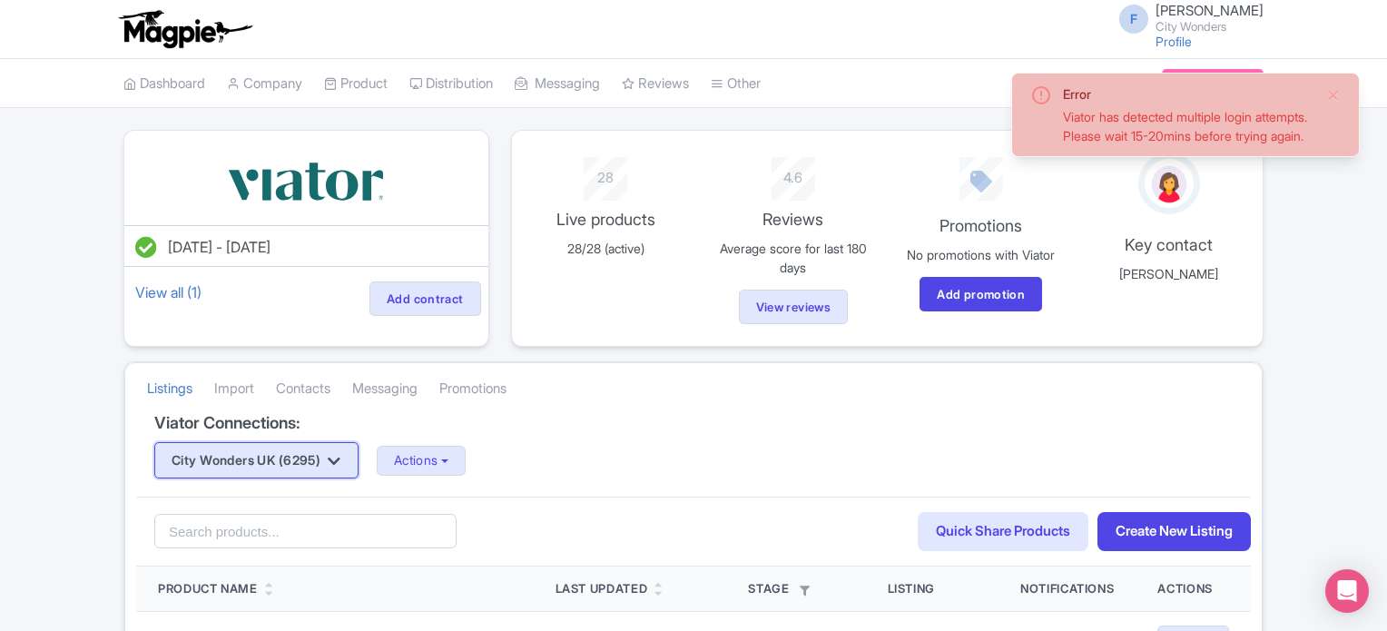
click at [329, 453] on button "City Wonders UK (6295)" at bounding box center [256, 460] width 204 height 36
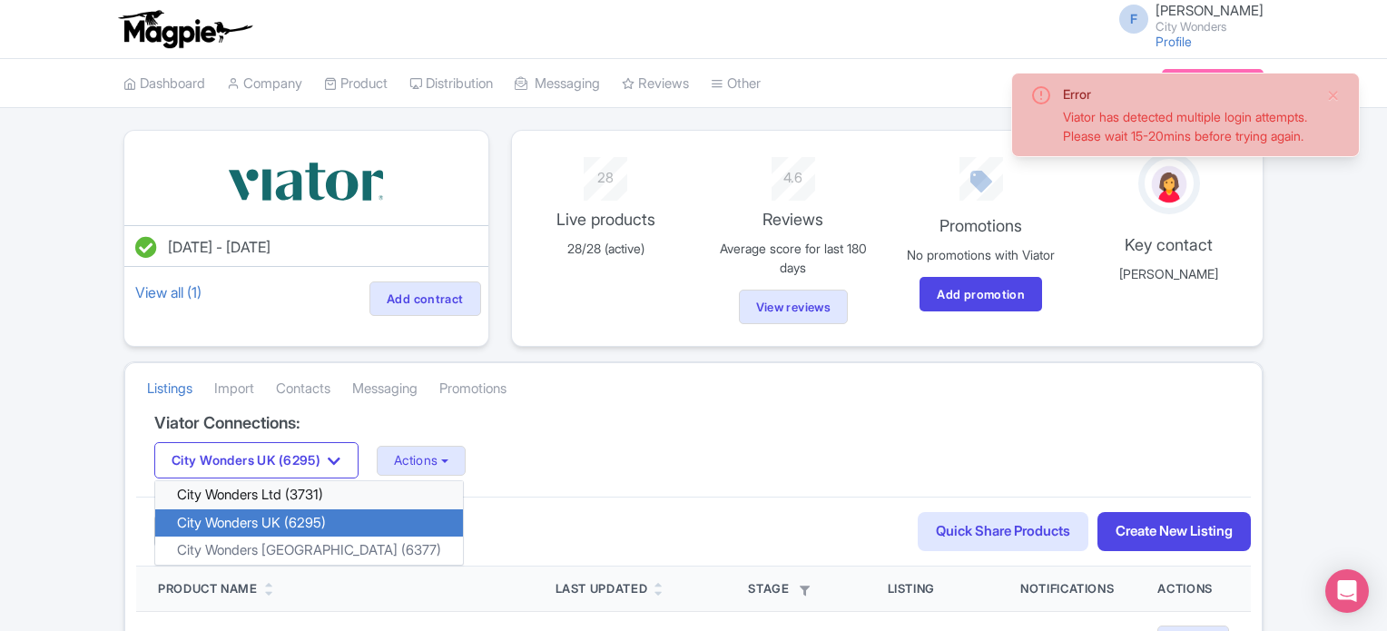
click at [283, 496] on link "City Wonders Ltd (3731)" at bounding box center [309, 495] width 308 height 28
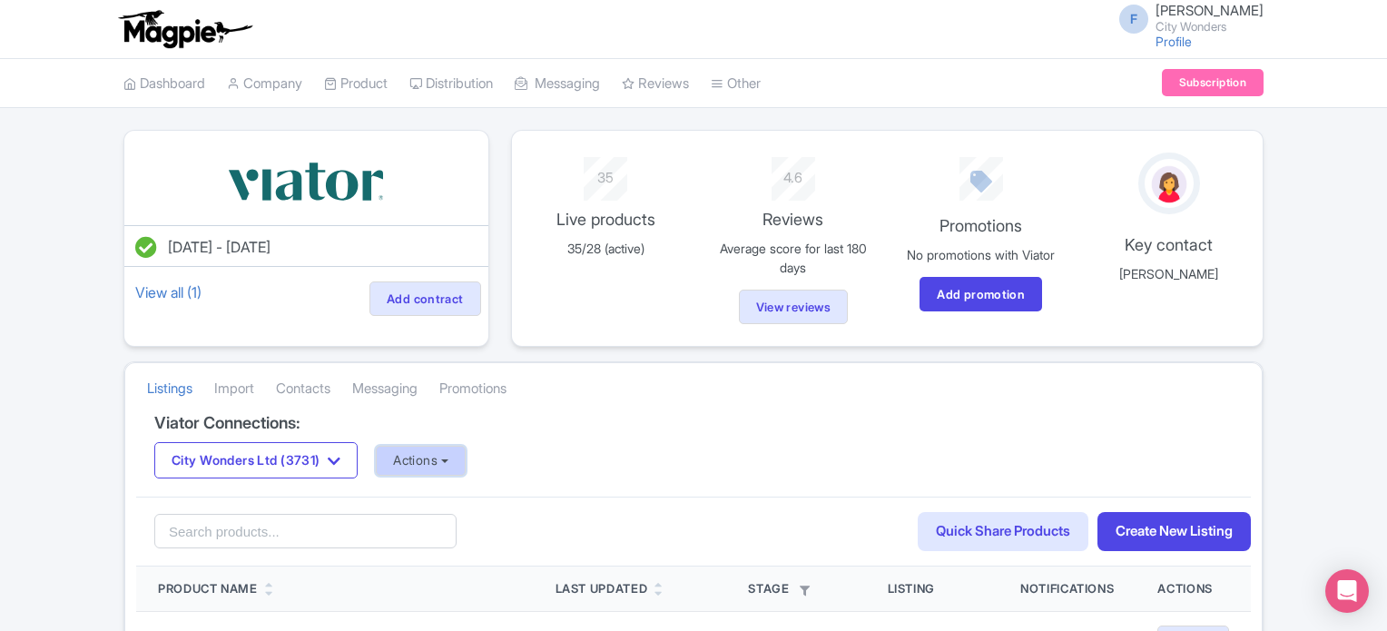
click at [438, 462] on button "Actions" at bounding box center [421, 461] width 90 height 30
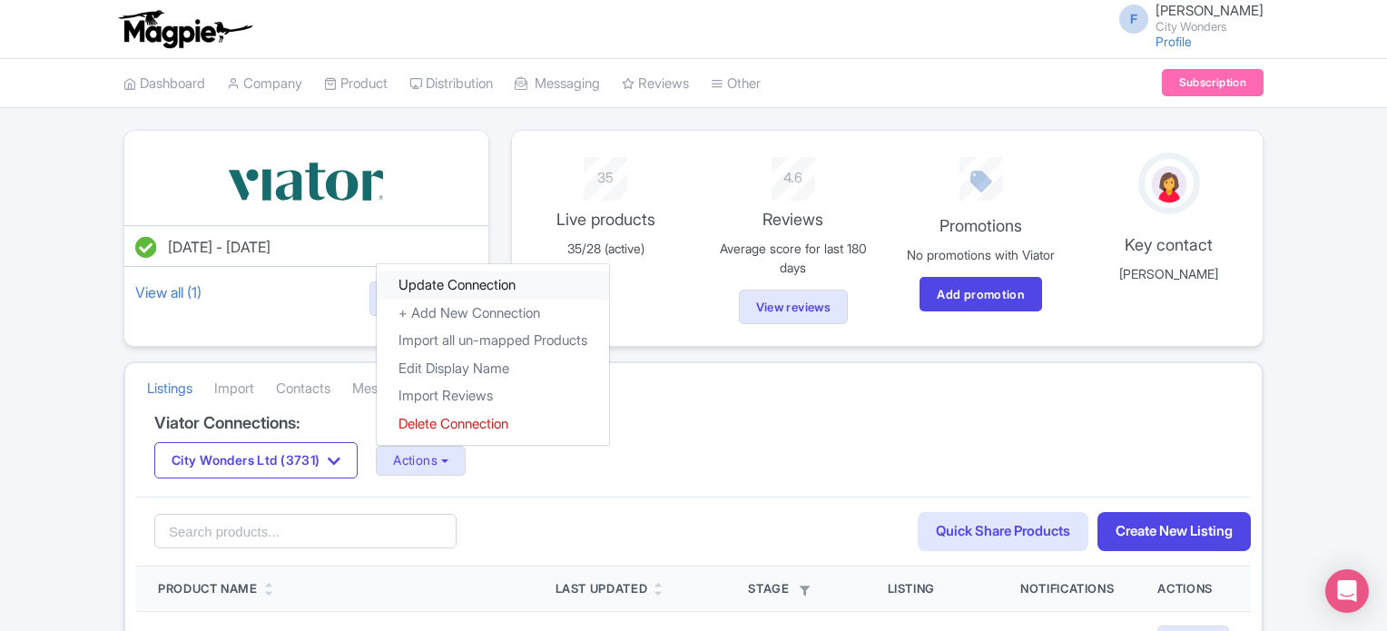
click at [490, 285] on link "Update Connection" at bounding box center [493, 285] width 232 height 28
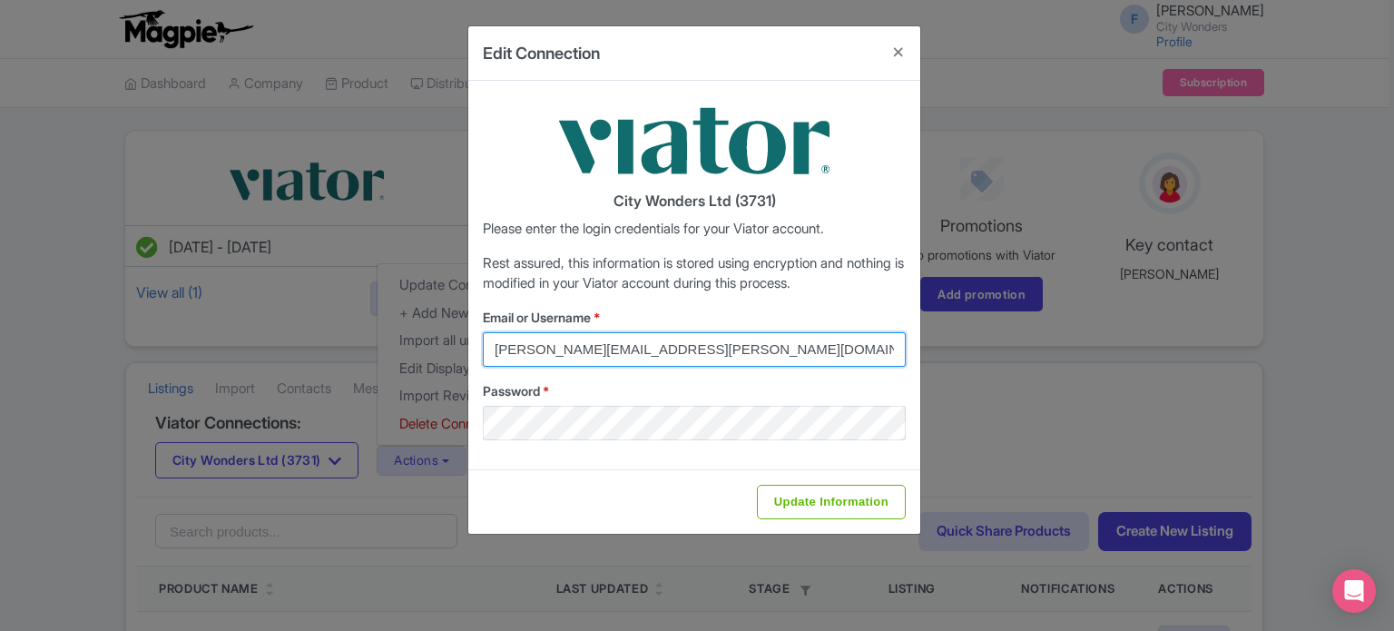
drag, startPoint x: 703, startPoint y: 349, endPoint x: 458, endPoint y: 347, distance: 245.1
click at [458, 347] on div "Edit Connection City Wonders Ltd (3731) Please enter the login credentials for …" at bounding box center [697, 315] width 1394 height 631
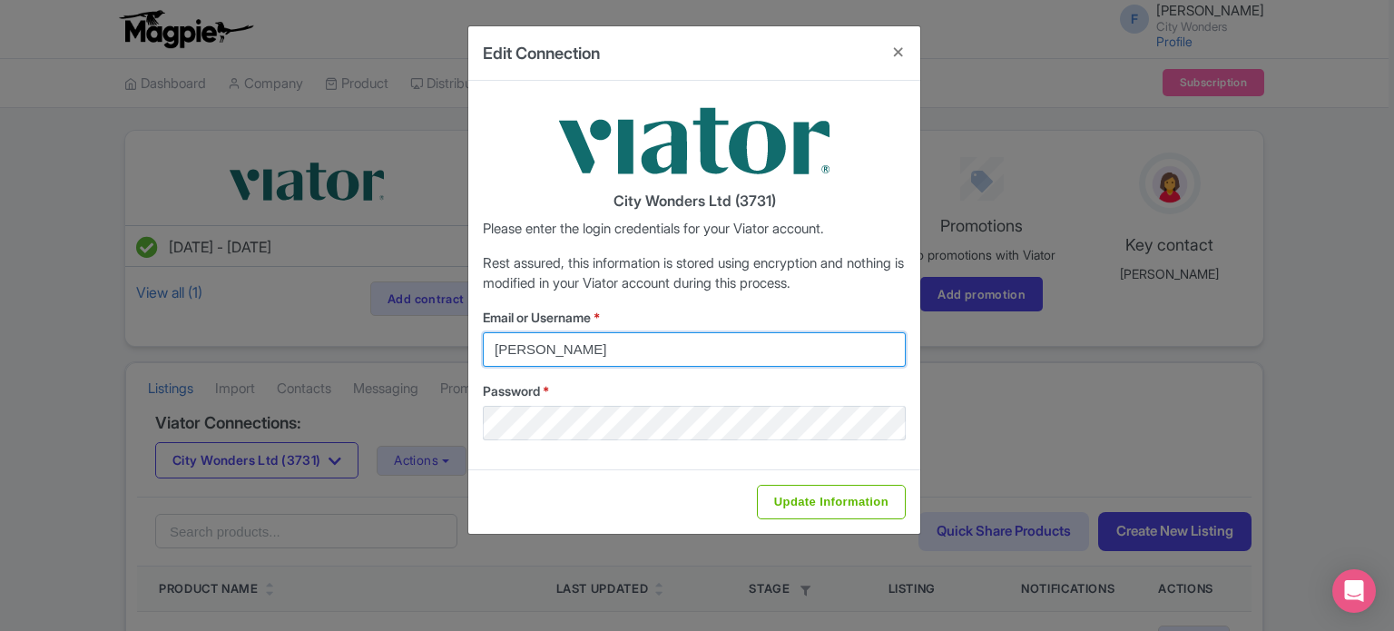
type input "federica.brocca@citywonders.com"
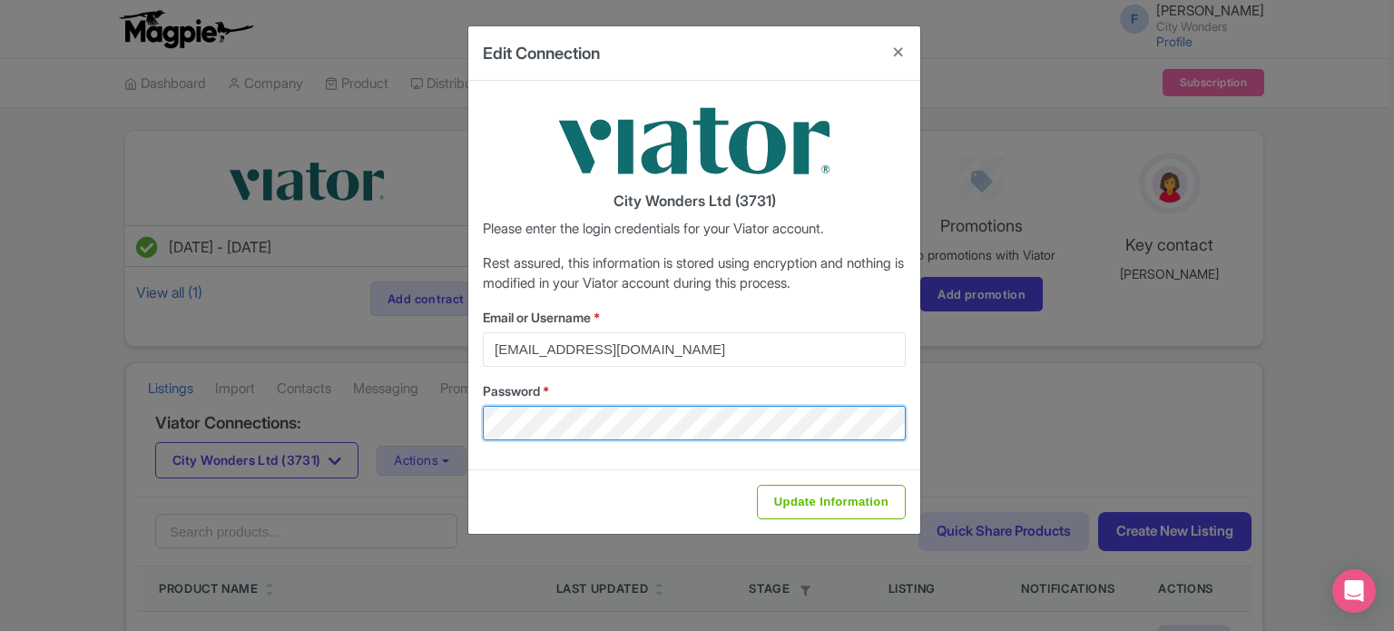
click at [440, 427] on div "Edit Connection City Wonders Ltd (3731) Please enter the login credentials for …" at bounding box center [697, 315] width 1394 height 631
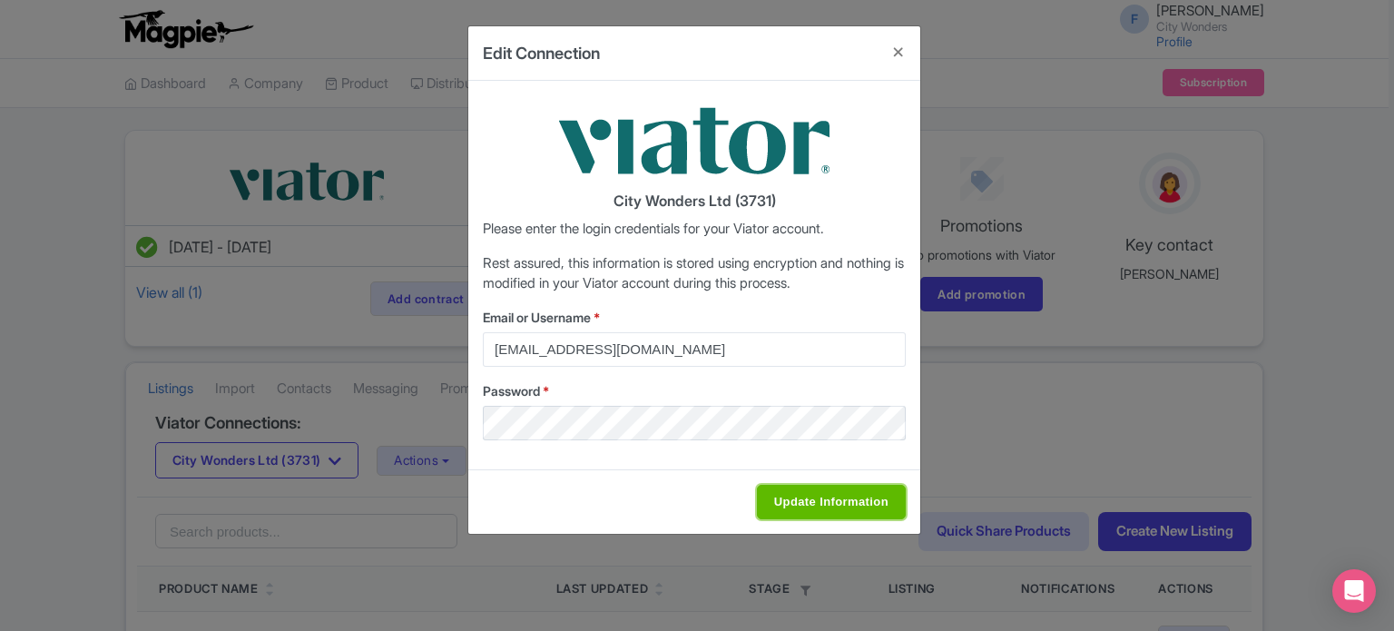
click at [852, 511] on input "Update Information" at bounding box center [831, 502] width 149 height 34
type input "Saving..."
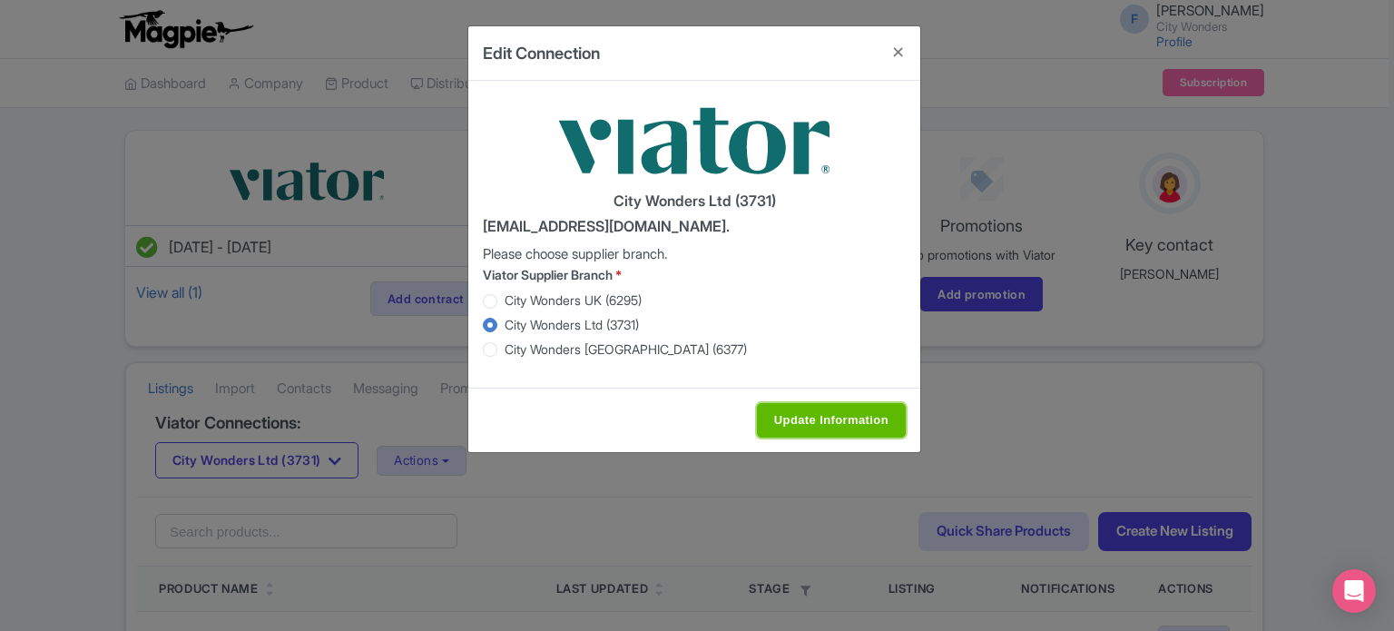
click at [802, 403] on input "Update Information" at bounding box center [831, 420] width 149 height 34
type input "Saving..."
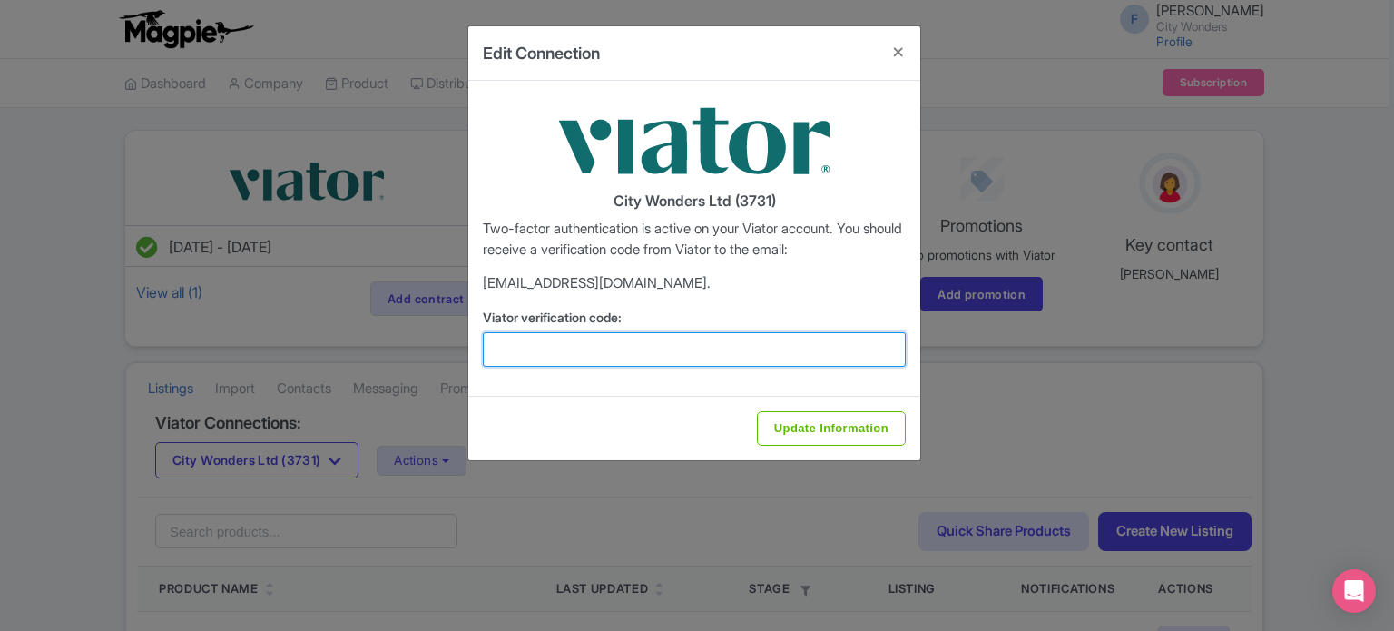
click at [647, 344] on input "Viator verification code:" at bounding box center [694, 349] width 423 height 34
paste input "610122"
type input "610122"
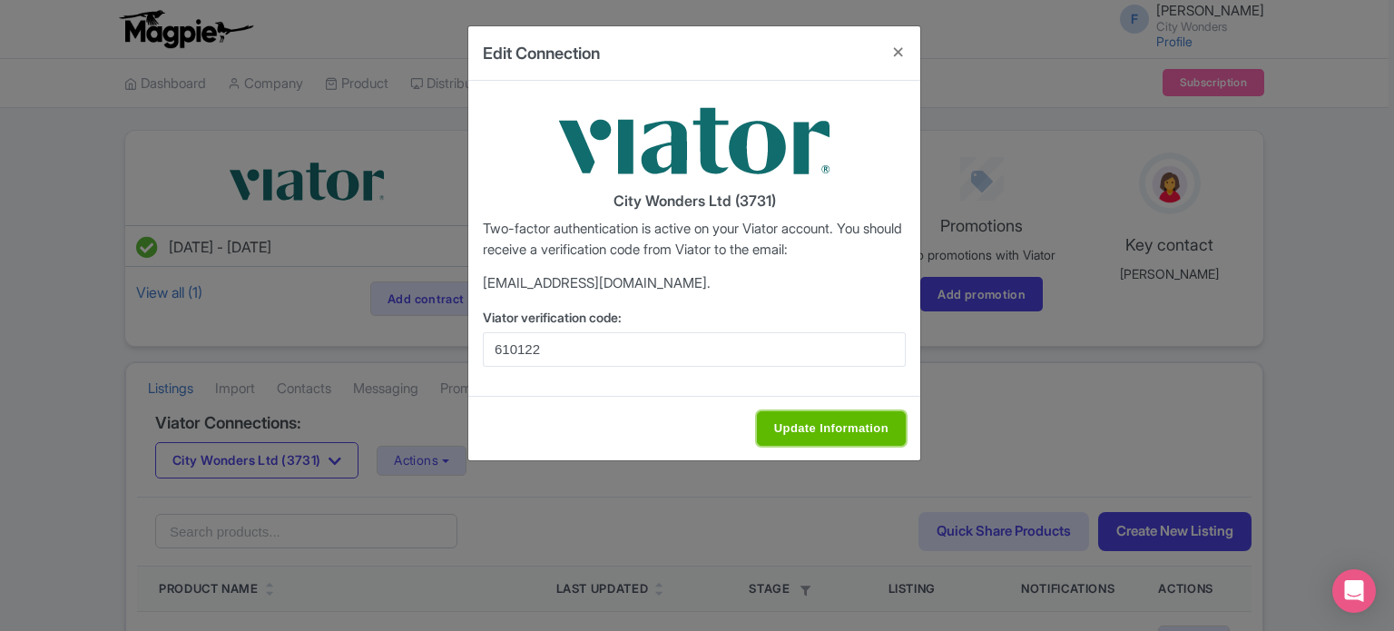
click at [835, 429] on input "Update Information" at bounding box center [831, 428] width 149 height 34
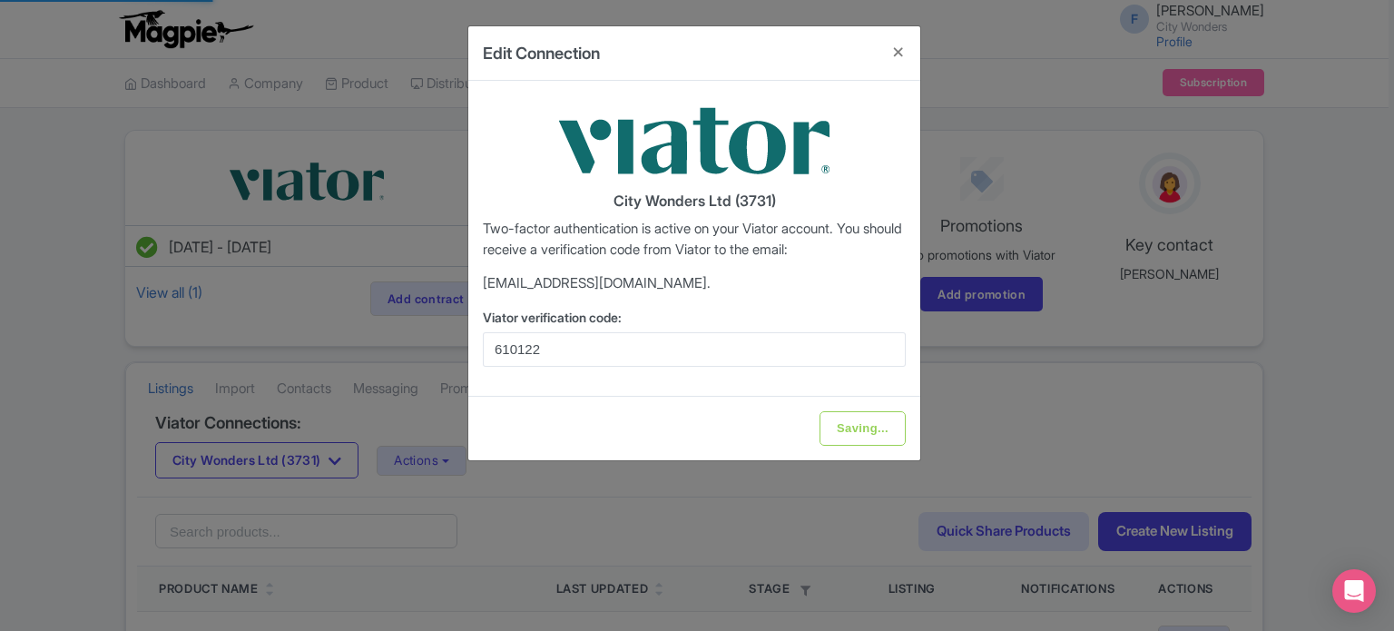
type input "Update Information"
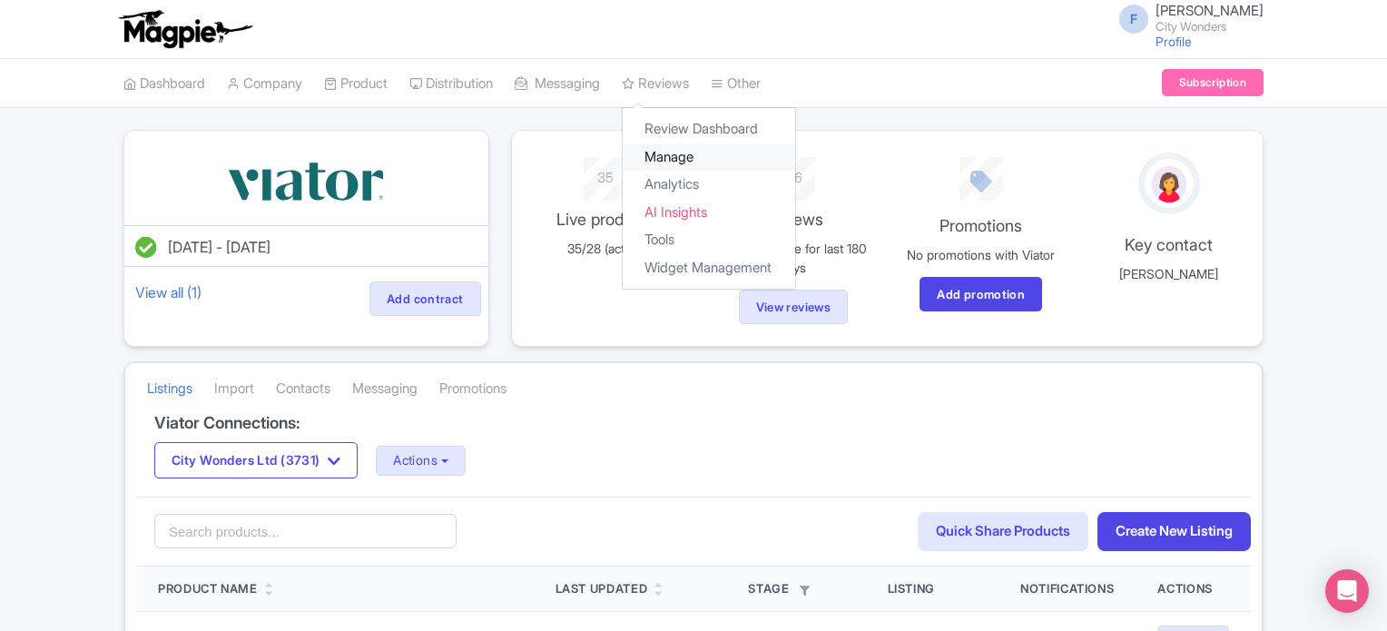
click at [697, 159] on link "Manage" at bounding box center [709, 157] width 172 height 28
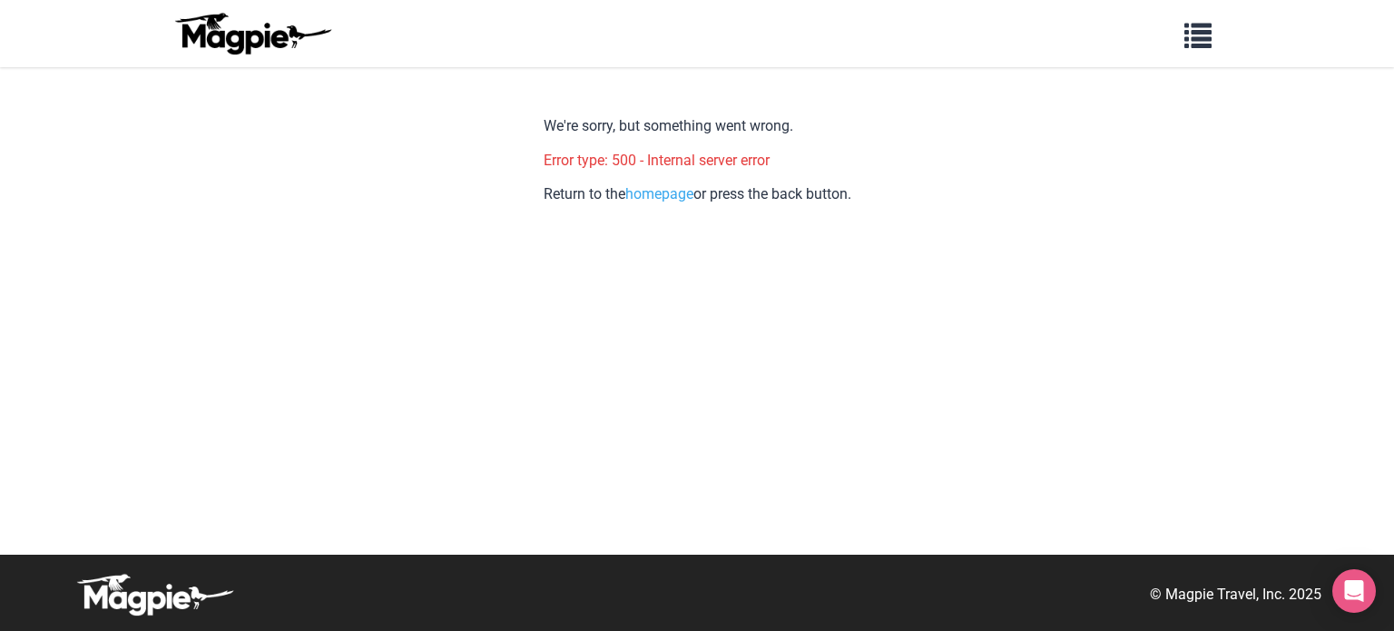
click at [292, 28] on img at bounding box center [252, 34] width 163 height 44
